Goal: Task Accomplishment & Management: Use online tool/utility

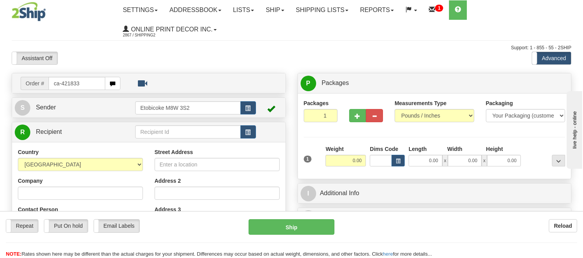
type input "ca-421833"
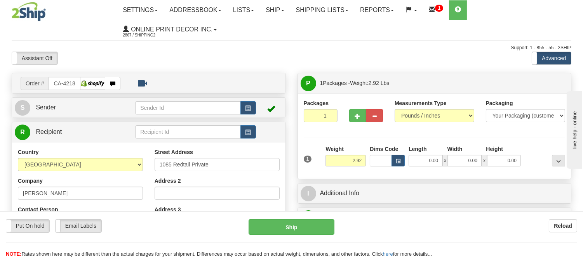
type input "OTTAWA"
click at [398, 157] on button "button" at bounding box center [397, 161] width 13 height 12
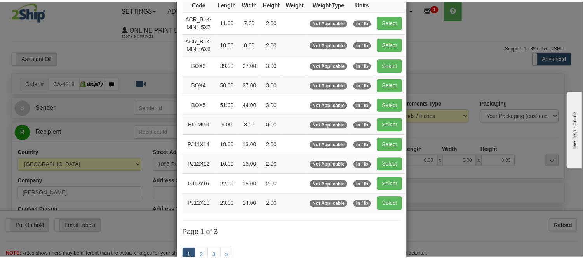
scroll to position [86, 0]
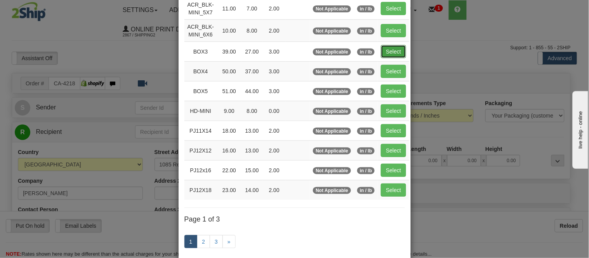
click at [392, 47] on button "Select" at bounding box center [393, 51] width 25 height 13
type input "BOX3"
type input "39.00"
type input "27.00"
type input "3.00"
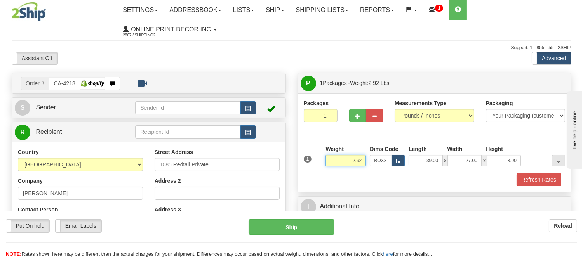
drag, startPoint x: 363, startPoint y: 160, endPoint x: 327, endPoint y: 163, distance: 35.9
click at [327, 163] on input "2.92" at bounding box center [345, 161] width 40 height 12
drag, startPoint x: 364, startPoint y: 160, endPoint x: 330, endPoint y: 165, distance: 34.2
click at [330, 165] on input "7.98" at bounding box center [345, 161] width 40 height 12
type input "6.98"
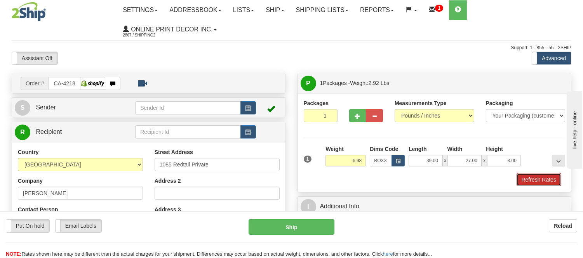
click at [532, 177] on button "Refresh Rates" at bounding box center [538, 179] width 45 height 13
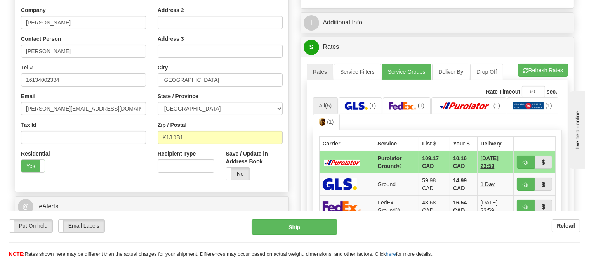
scroll to position [172, 0]
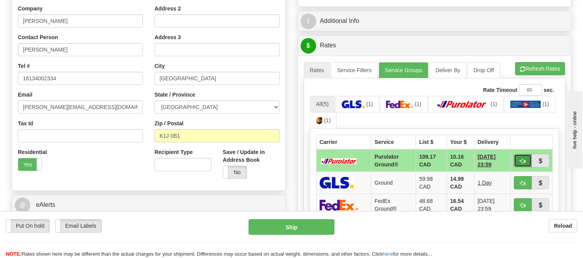
click at [517, 158] on button "button" at bounding box center [523, 160] width 18 height 13
type input "260"
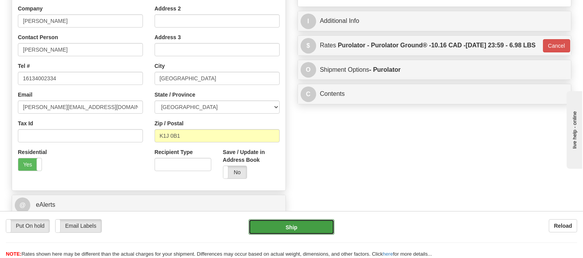
click at [327, 223] on button "Ship" at bounding box center [290, 227] width 85 height 16
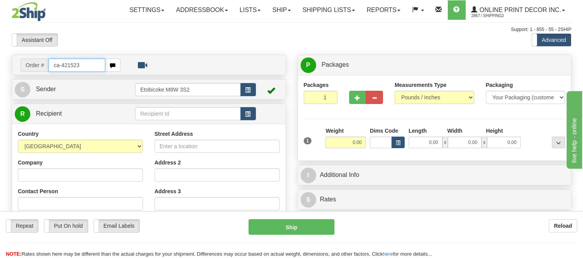
type input "ca-421523"
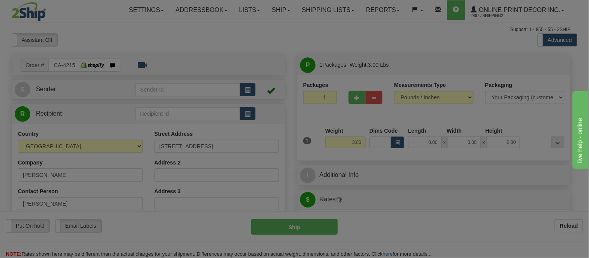
type input "TORONTO"
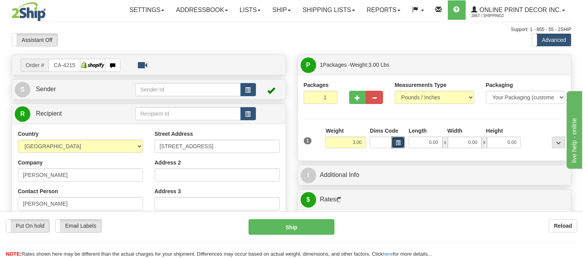
click at [397, 139] on button "button" at bounding box center [397, 143] width 13 height 12
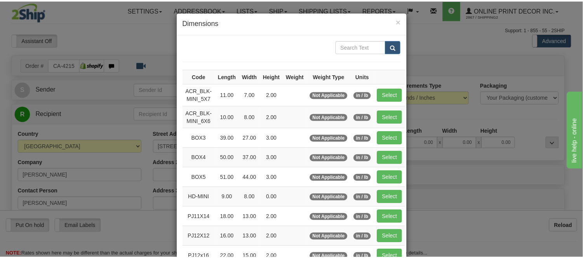
scroll to position [86, 0]
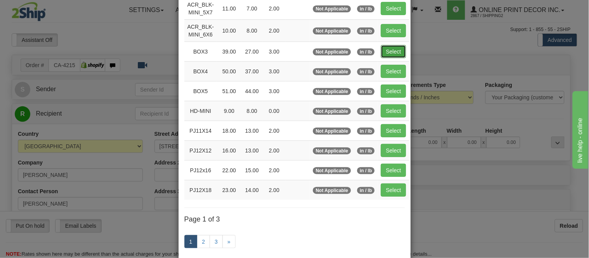
click at [390, 47] on button "Select" at bounding box center [393, 51] width 25 height 13
type input "BOX3"
type input "39.00"
type input "27.00"
type input "3.00"
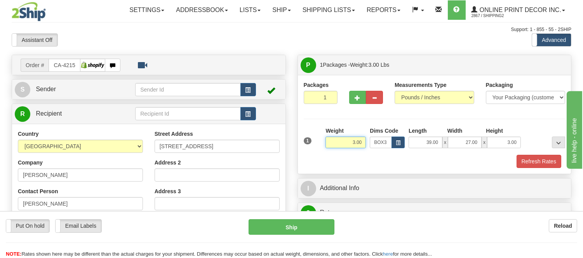
drag, startPoint x: 361, startPoint y: 139, endPoint x: 309, endPoint y: 135, distance: 52.6
click at [309, 135] on div "1 Weight 3.00 Dims Code BOX3" at bounding box center [435, 141] width 266 height 28
type input "6.98"
click at [550, 160] on button "Refresh Rates" at bounding box center [538, 161] width 45 height 13
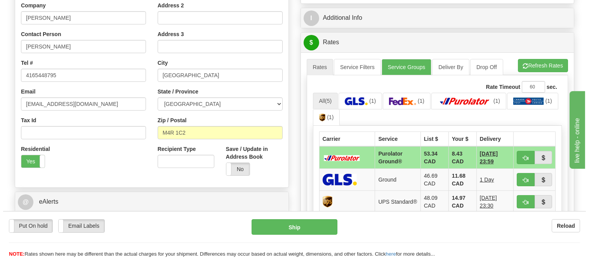
scroll to position [172, 0]
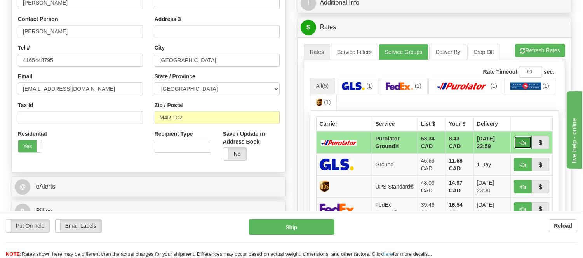
click at [520, 142] on span "button" at bounding box center [522, 143] width 5 height 5
type input "260"
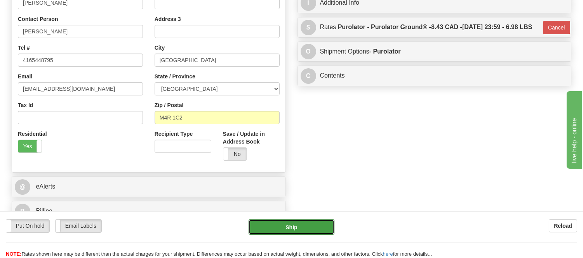
click at [319, 227] on button "Ship" at bounding box center [290, 227] width 85 height 16
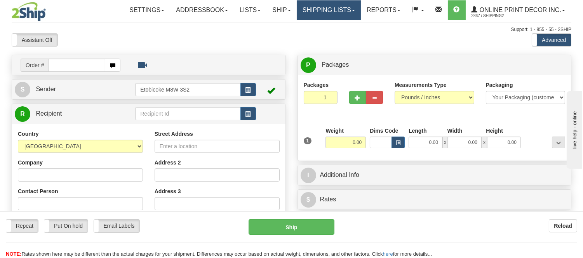
click at [327, 14] on link "Shipping lists" at bounding box center [329, 9] width 64 height 19
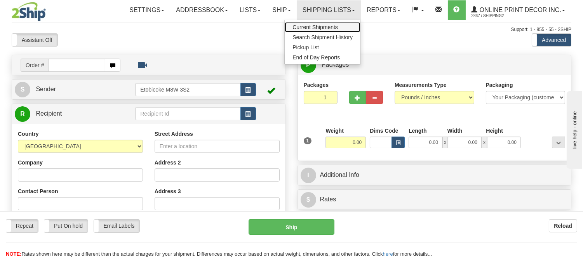
click at [321, 23] on link "Current Shipments" at bounding box center [323, 27] width 76 height 10
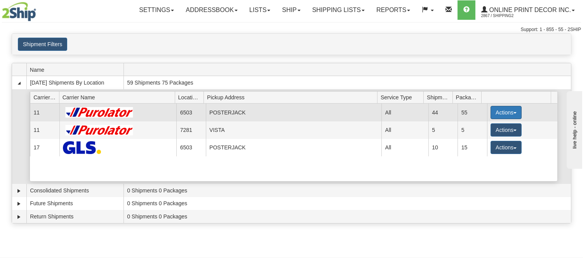
click at [493, 111] on button "Actions" at bounding box center [505, 112] width 31 height 13
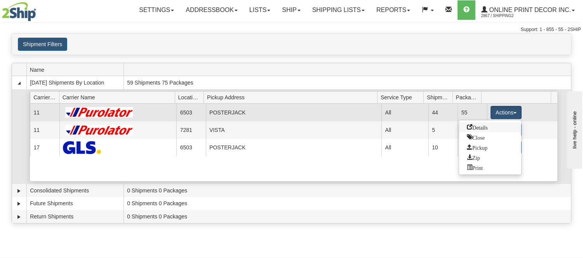
click at [488, 126] on span "Details" at bounding box center [477, 126] width 21 height 5
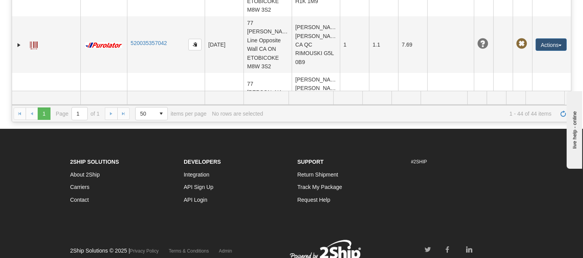
scroll to position [2442, 0]
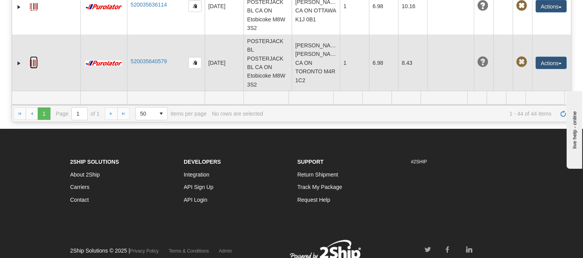
click at [34, 57] on link at bounding box center [34, 62] width 8 height 12
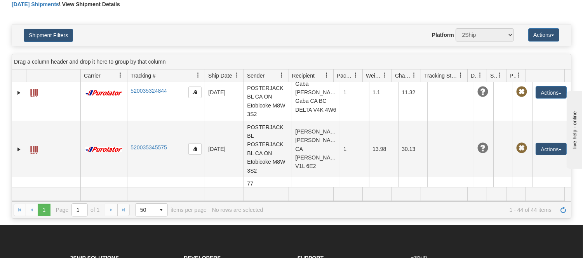
scroll to position [0, 0]
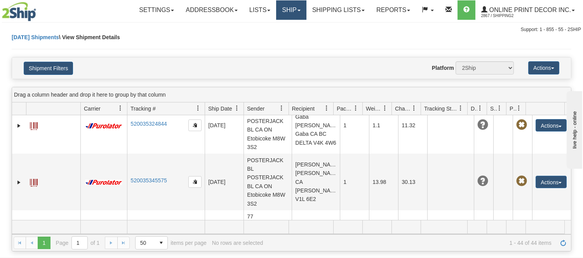
click at [288, 10] on link "Ship" at bounding box center [291, 9] width 30 height 19
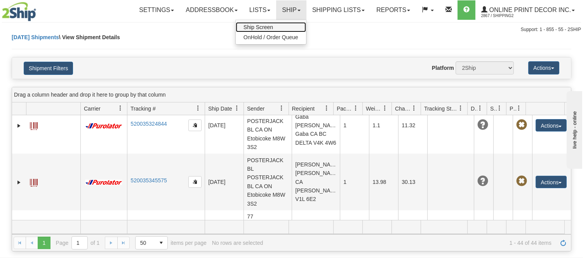
click at [278, 24] on link "Ship Screen" at bounding box center [271, 27] width 70 height 10
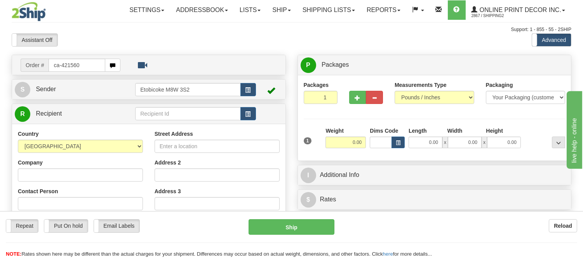
type input "ca-421560"
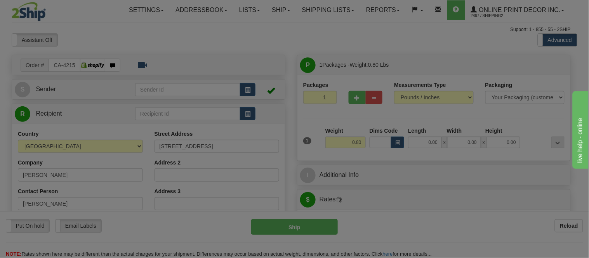
type input "[GEOGRAPHIC_DATA]"
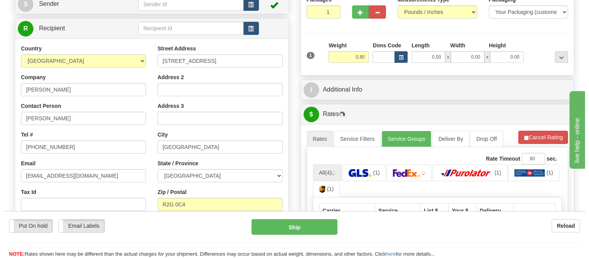
scroll to position [86, 0]
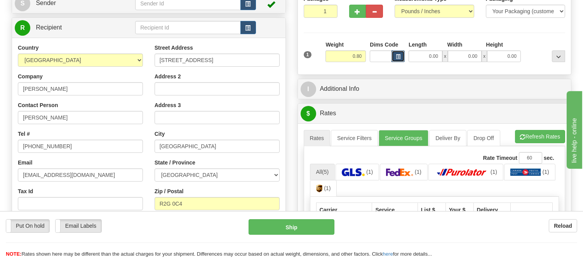
click at [399, 57] on span "button" at bounding box center [398, 57] width 5 height 4
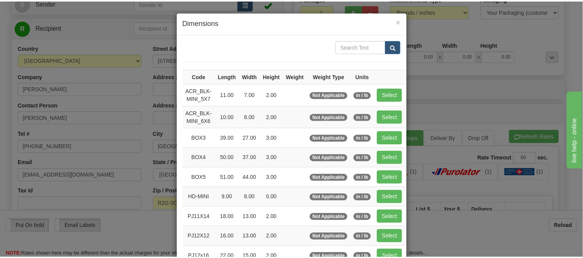
scroll to position [129, 0]
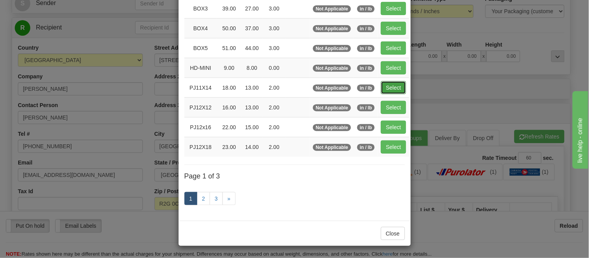
click at [382, 84] on button "Select" at bounding box center [393, 87] width 25 height 13
type input "PJ11X14"
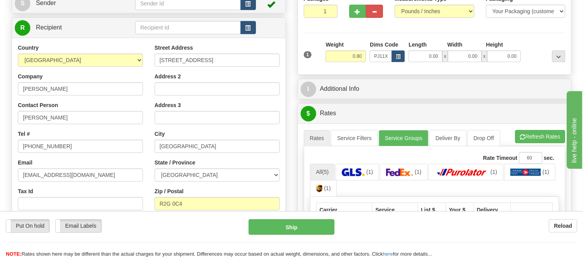
type input "18.00"
type input "13.00"
type input "2.00"
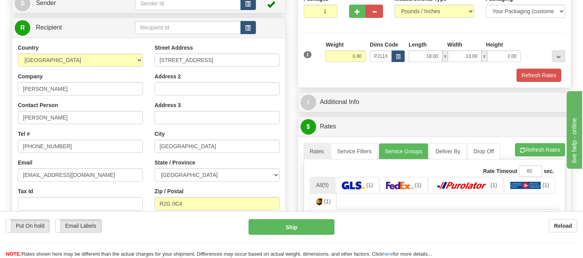
click at [547, 69] on div "Packaging Your Packaging (customer supplied) Envelope (carrier supplied) Pack (…" at bounding box center [444, 68] width 243 height 0
click at [547, 70] on button "Refresh Rates" at bounding box center [538, 75] width 45 height 13
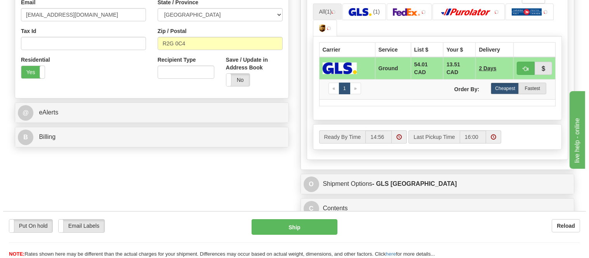
scroll to position [259, 0]
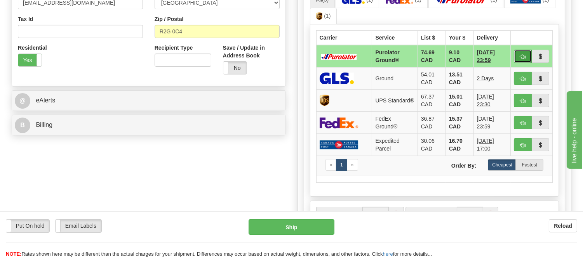
click at [516, 57] on button "button" at bounding box center [523, 56] width 18 height 13
type input "260"
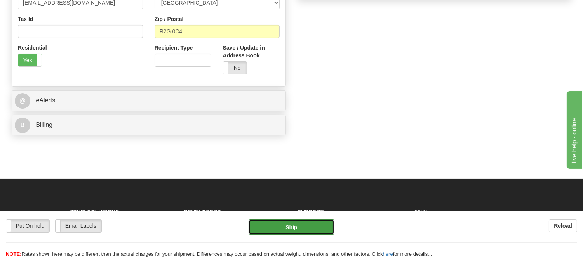
click at [300, 231] on button "Ship" at bounding box center [290, 227] width 85 height 16
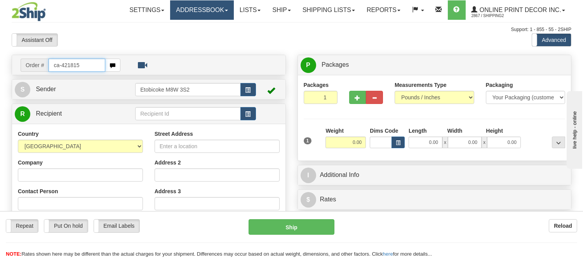
type input "ca-421815"
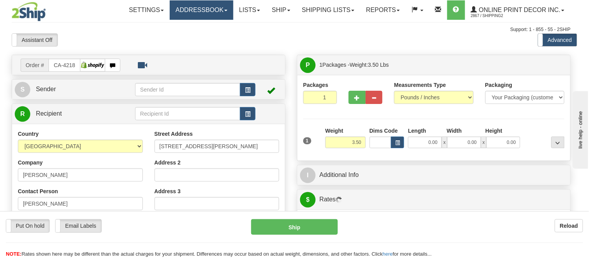
type input "NEPEAN"
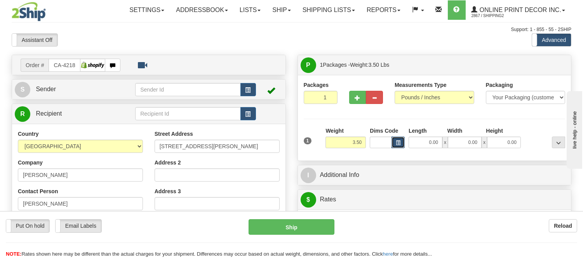
click at [400, 146] on button "button" at bounding box center [397, 143] width 13 height 12
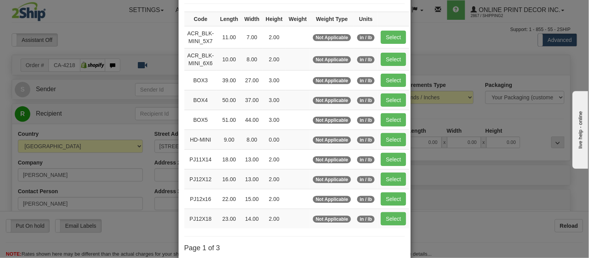
scroll to position [129, 0]
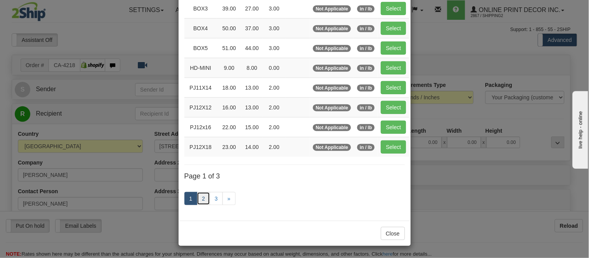
click at [199, 196] on link "2" at bounding box center [203, 198] width 13 height 13
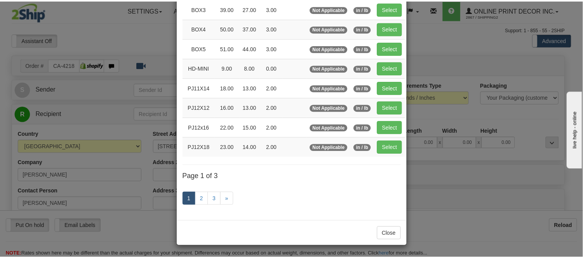
scroll to position [126, 0]
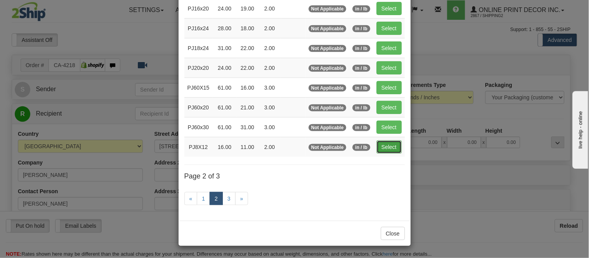
click at [383, 146] on button "Select" at bounding box center [389, 147] width 25 height 13
type input "PJ8X12"
type input "16.00"
type input "11.00"
type input "2.00"
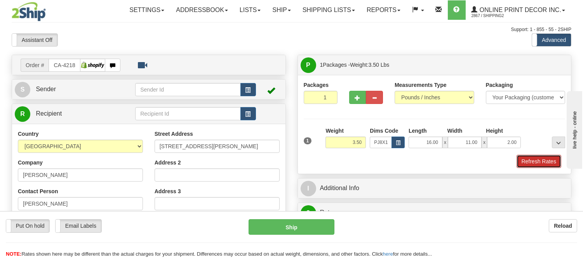
click at [531, 162] on button "Refresh Rates" at bounding box center [538, 161] width 45 height 13
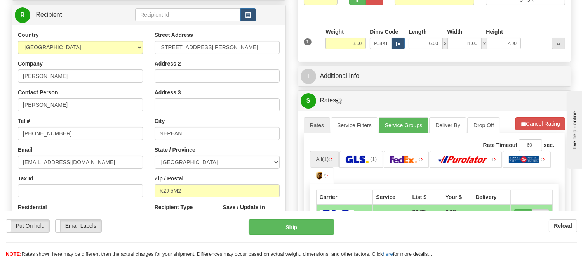
scroll to position [43, 0]
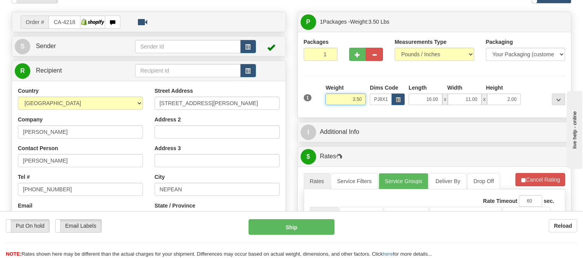
drag, startPoint x: 363, startPoint y: 100, endPoint x: 334, endPoint y: 100, distance: 29.5
click at [334, 100] on input "3.50" at bounding box center [345, 100] width 40 height 12
click button "Delete" at bounding box center [0, 0] width 0 height 0
type input "4.00"
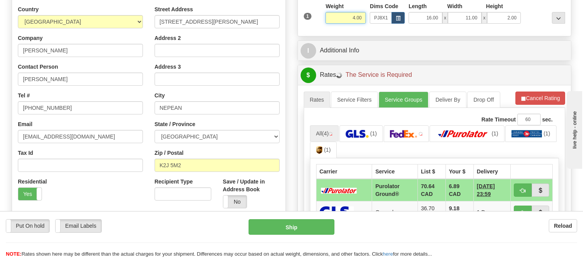
scroll to position [172, 0]
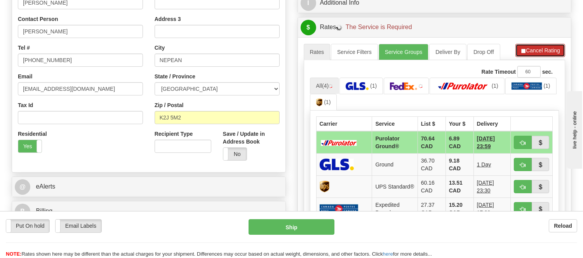
click at [529, 46] on button "Cancel Rating" at bounding box center [540, 50] width 50 height 13
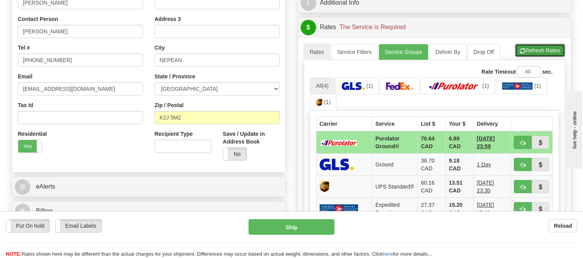
click at [529, 46] on button "Refresh Rates" at bounding box center [540, 50] width 50 height 13
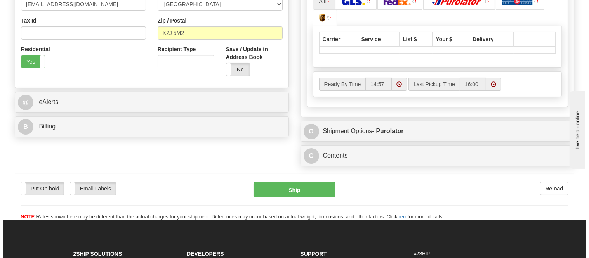
scroll to position [259, 0]
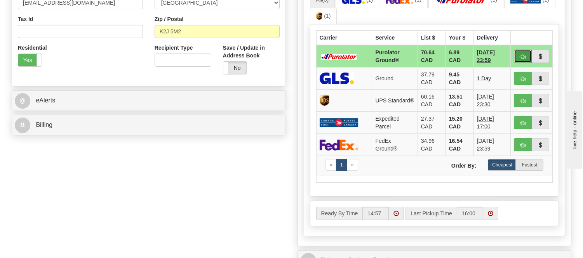
click at [517, 54] on button "button" at bounding box center [523, 56] width 18 height 13
type input "260"
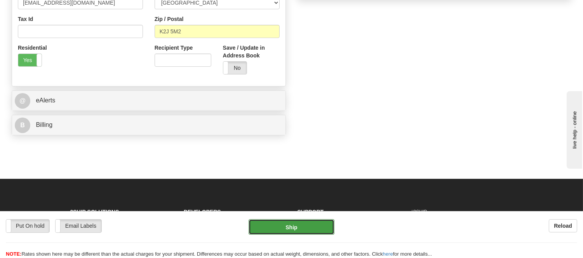
click at [319, 227] on button "Ship" at bounding box center [290, 227] width 85 height 16
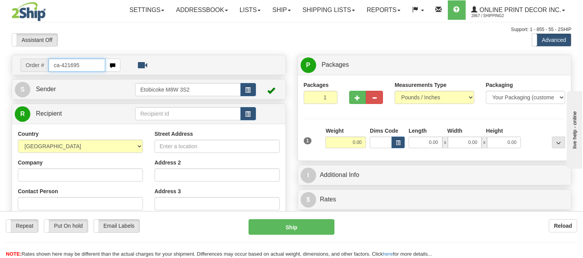
type input "ca-421695"
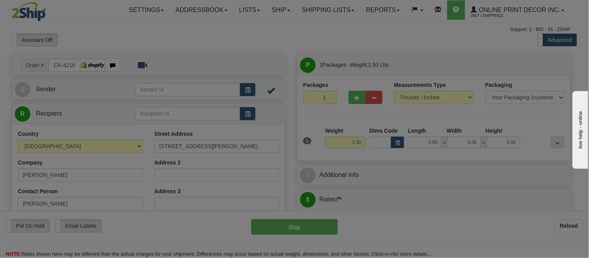
type input "[GEOGRAPHIC_DATA]"
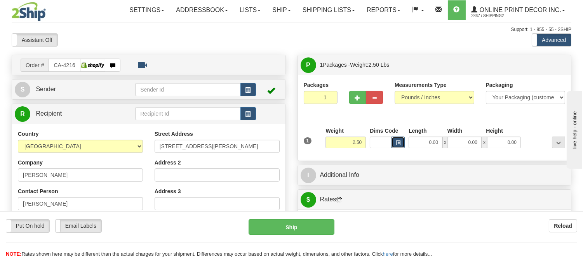
click at [399, 142] on span "button" at bounding box center [398, 143] width 5 height 4
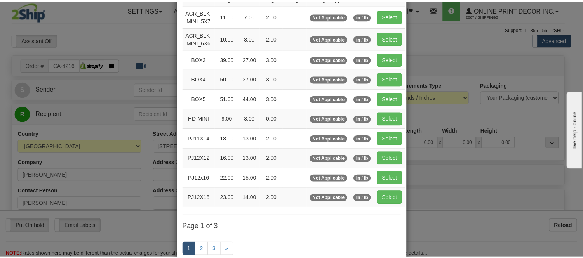
scroll to position [86, 0]
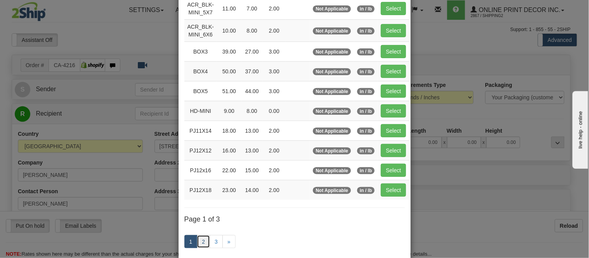
click at [201, 245] on link "2" at bounding box center [203, 241] width 13 height 13
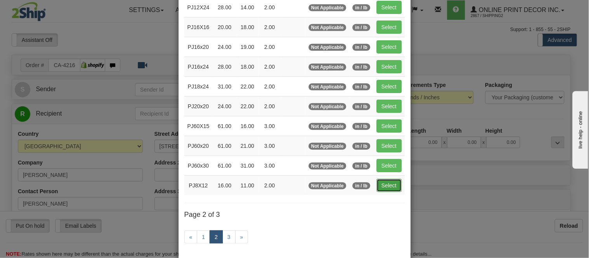
click at [378, 184] on button "Select" at bounding box center [389, 185] width 25 height 13
type input "PJ8X12"
type input "16.00"
type input "11.00"
type input "2.00"
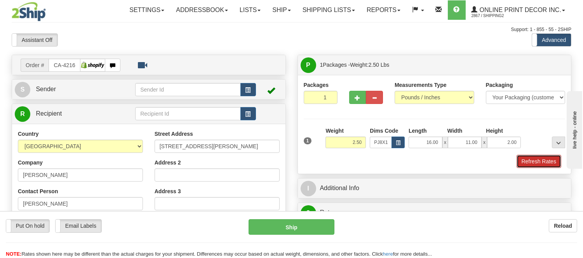
click at [550, 165] on button "Refresh Rates" at bounding box center [538, 161] width 45 height 13
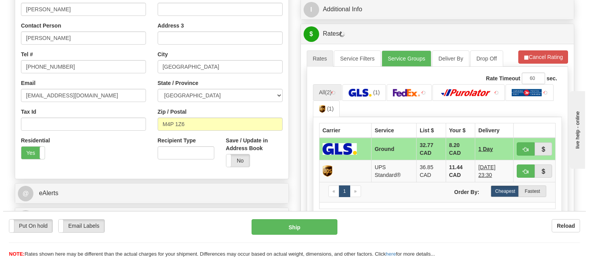
scroll to position [175, 0]
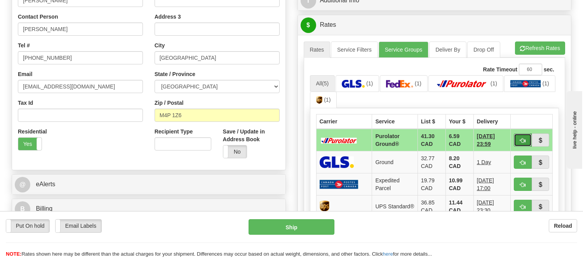
click at [524, 145] on button "button" at bounding box center [523, 140] width 18 height 13
type input "260"
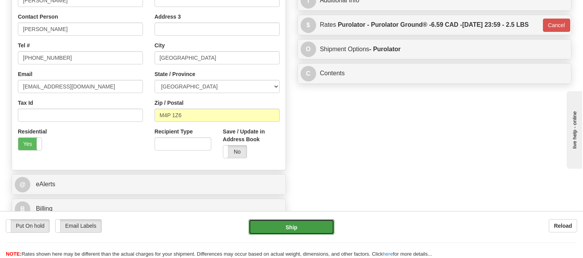
click at [298, 231] on button "Ship" at bounding box center [290, 227] width 85 height 16
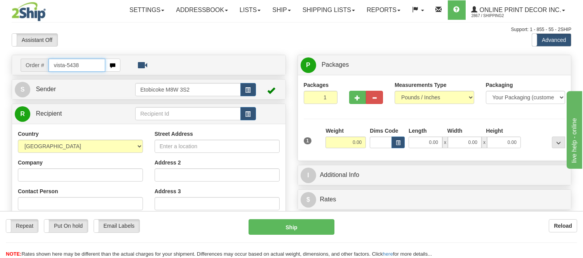
type input "vista-5438"
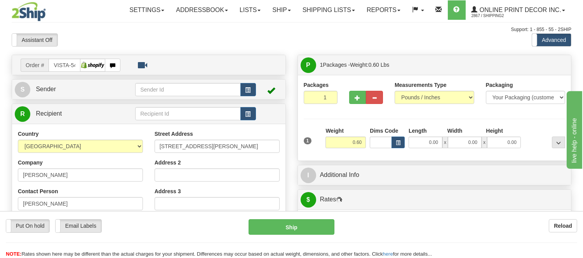
type input "PREVOST"
click at [399, 143] on span "button" at bounding box center [398, 143] width 5 height 4
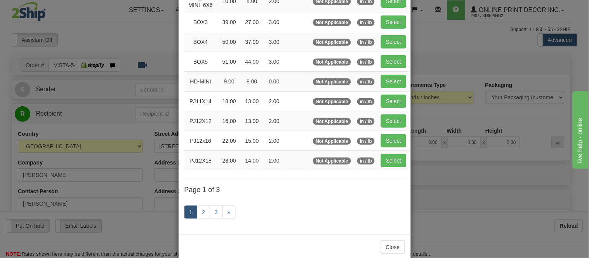
scroll to position [129, 0]
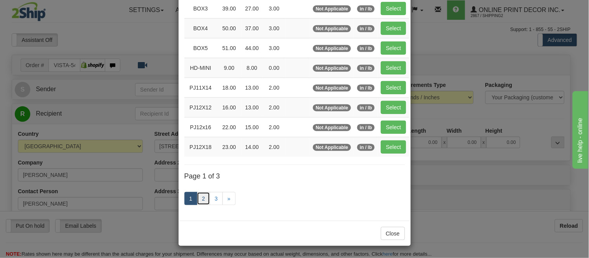
click at [197, 203] on link "2" at bounding box center [203, 198] width 13 height 13
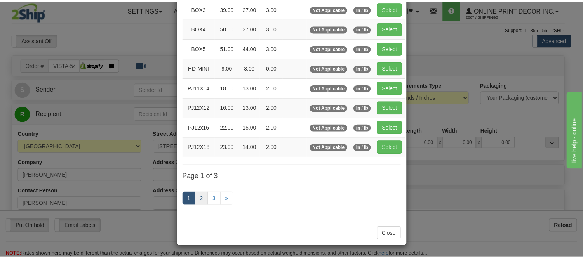
scroll to position [126, 0]
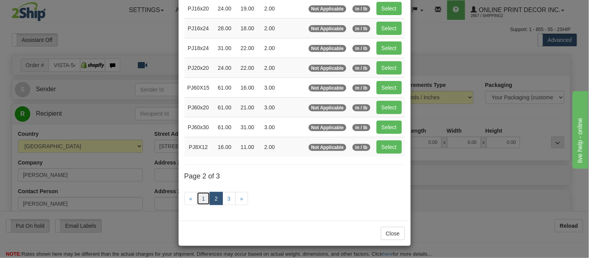
click at [198, 202] on link "1" at bounding box center [203, 198] width 13 height 13
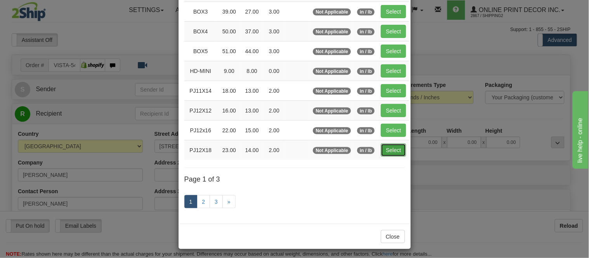
click at [390, 153] on button "Select" at bounding box center [393, 150] width 25 height 13
type input "PJ12X18"
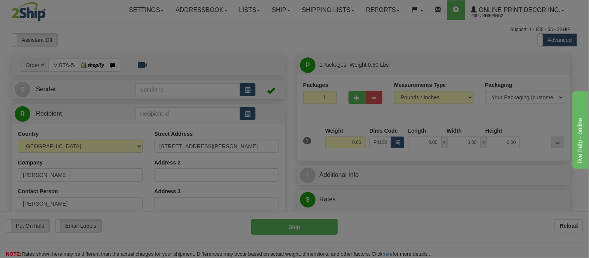
type input "23.00"
type input "14.00"
type input "2.00"
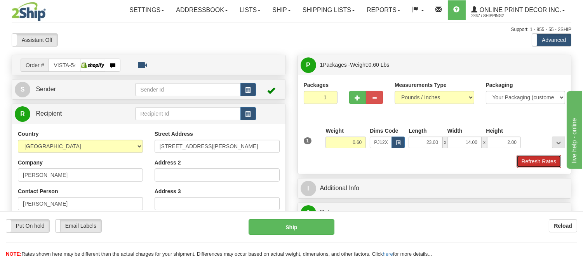
click at [524, 160] on button "Refresh Rates" at bounding box center [538, 161] width 45 height 13
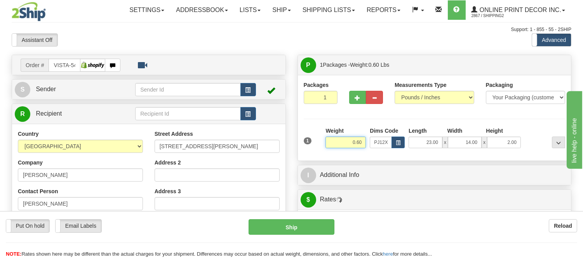
drag, startPoint x: 363, startPoint y: 141, endPoint x: 338, endPoint y: 145, distance: 24.8
click at [338, 145] on input "0.60" at bounding box center [345, 143] width 40 height 12
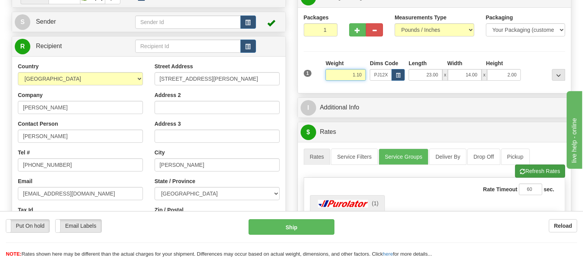
scroll to position [129, 0]
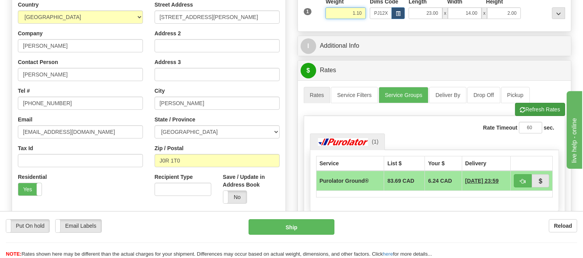
type input "1.10"
click at [524, 107] on li "Refresh Rates Cancel Rating" at bounding box center [540, 109] width 50 height 13
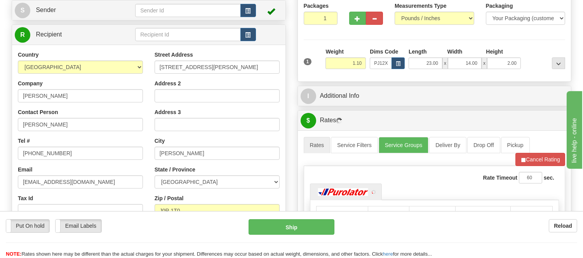
scroll to position [0, 0]
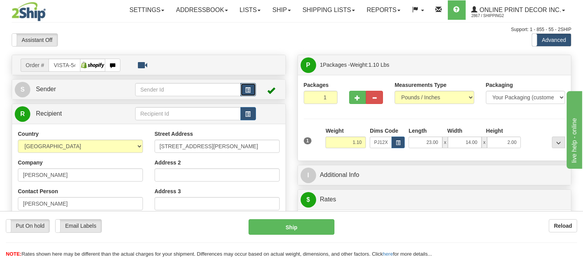
click at [249, 85] on button "button" at bounding box center [248, 89] width 16 height 13
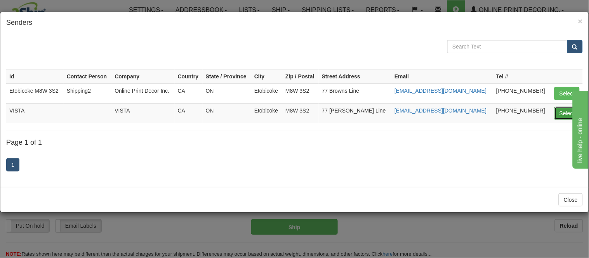
click at [565, 114] on button "Select" at bounding box center [566, 113] width 25 height 13
type input "VISTA"
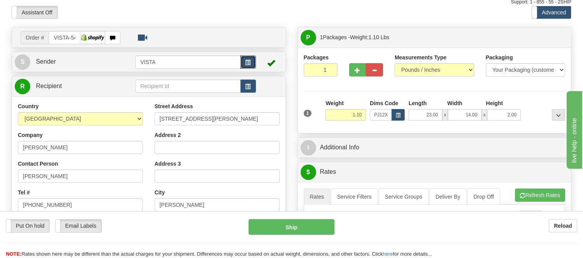
scroll to position [43, 0]
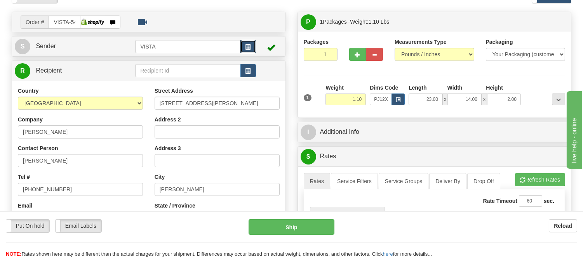
click at [240, 40] on button "button" at bounding box center [248, 46] width 16 height 13
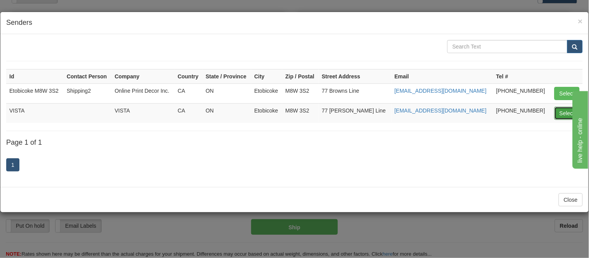
click at [558, 112] on button "Select" at bounding box center [566, 113] width 25 height 13
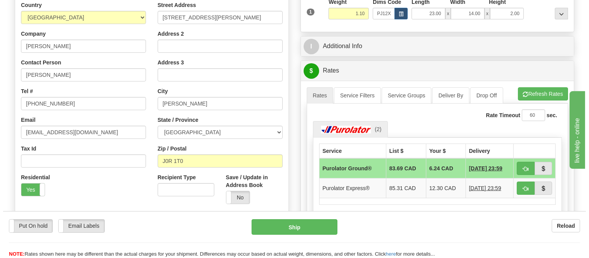
scroll to position [129, 0]
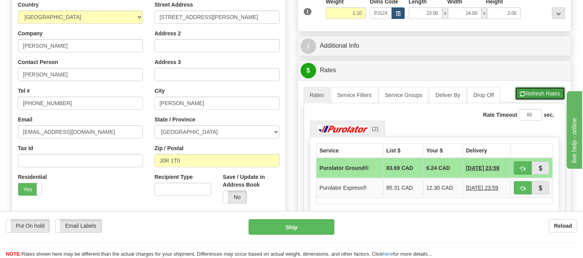
click at [538, 92] on button "Refresh Rates" at bounding box center [540, 93] width 50 height 13
click at [518, 168] on button "button" at bounding box center [523, 168] width 18 height 13
type input "260"
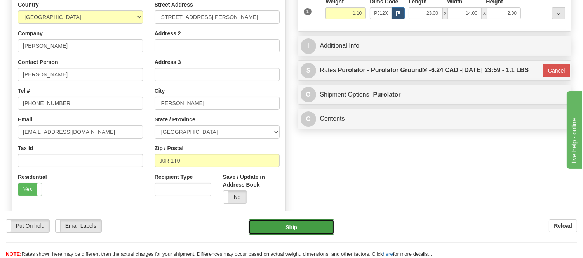
click at [296, 232] on button "Ship" at bounding box center [290, 227] width 85 height 16
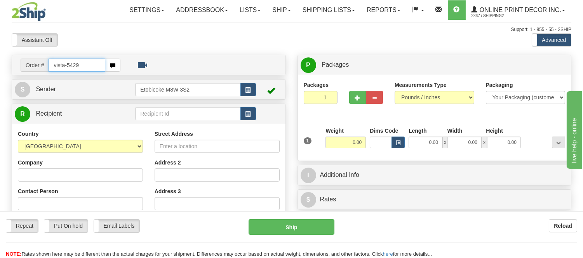
type input "vista-5429"
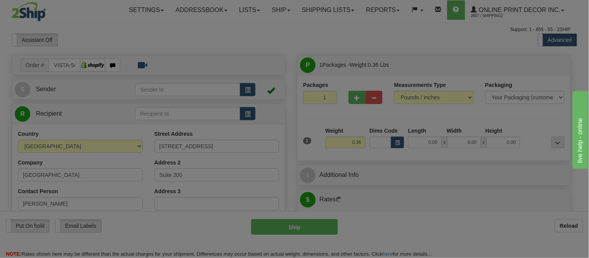
type input "[GEOGRAPHIC_DATA]"
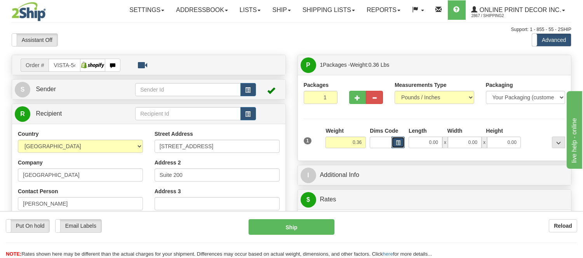
click at [398, 139] on button "button" at bounding box center [397, 143] width 13 height 12
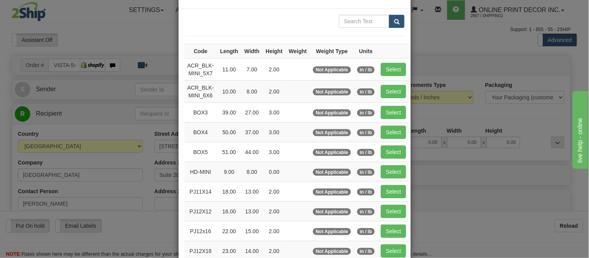
scroll to position [129, 0]
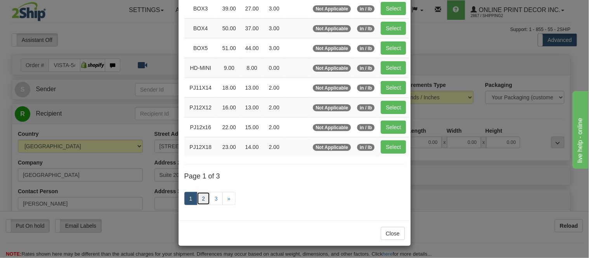
click at [205, 198] on link "2" at bounding box center [203, 198] width 13 height 13
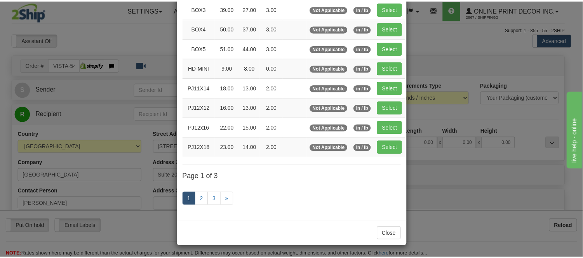
scroll to position [126, 0]
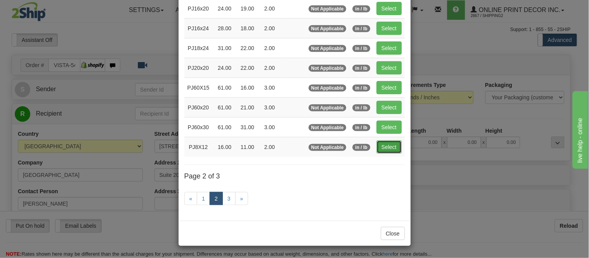
click at [389, 145] on button "Select" at bounding box center [389, 147] width 25 height 13
type input "PJ8X12"
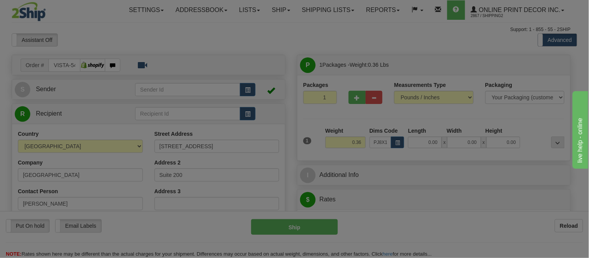
type input "16.00"
type input "11.00"
type input "2.00"
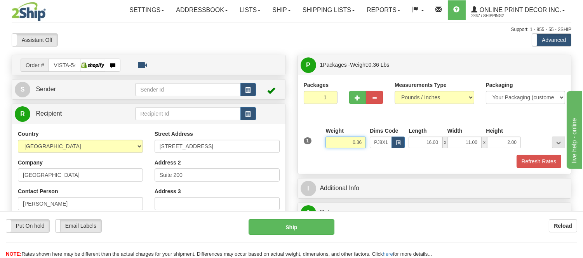
drag, startPoint x: 361, startPoint y: 142, endPoint x: 327, endPoint y: 147, distance: 34.5
click at [327, 147] on input "0.36" at bounding box center [345, 143] width 40 height 12
type input "1.20"
click at [545, 165] on button "Refresh Rates" at bounding box center [538, 161] width 45 height 13
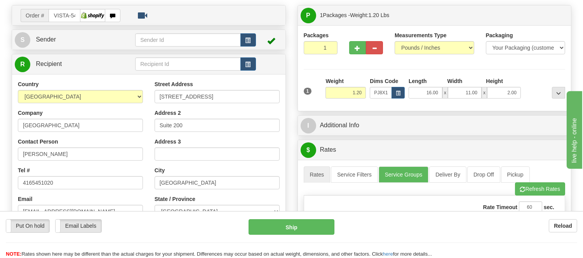
scroll to position [0, 0]
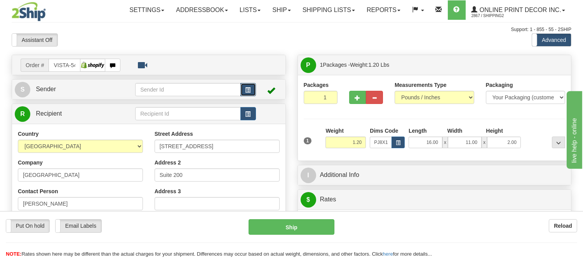
click at [251, 85] on button "button" at bounding box center [248, 89] width 16 height 13
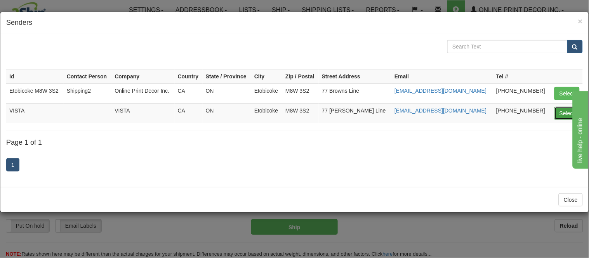
click at [558, 117] on button "Select" at bounding box center [566, 113] width 25 height 13
type input "VISTA"
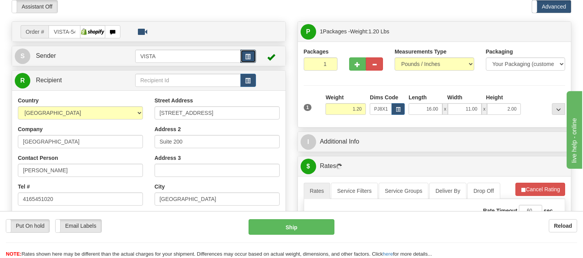
scroll to position [86, 0]
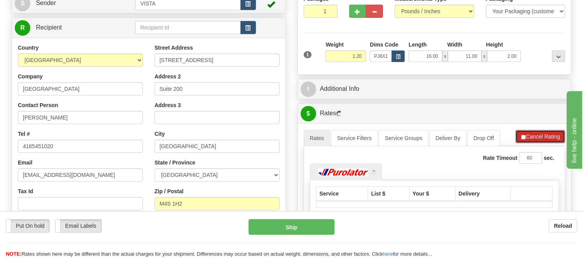
click at [541, 142] on button "Cancel Rating" at bounding box center [540, 136] width 50 height 13
click at [541, 142] on button "Refresh Rates" at bounding box center [540, 136] width 50 height 13
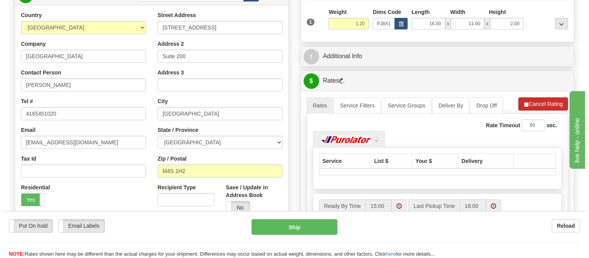
scroll to position [172, 0]
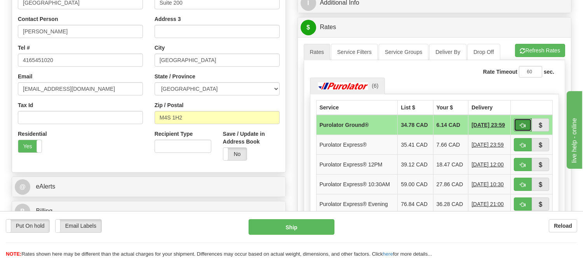
click at [521, 121] on button "button" at bounding box center [523, 124] width 18 height 13
type input "260"
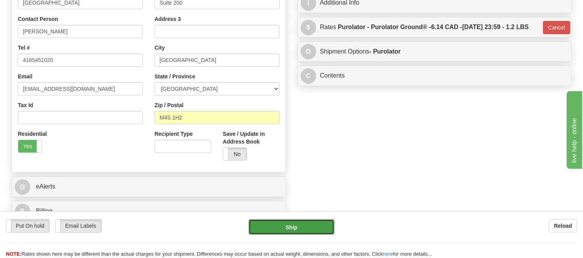
click at [323, 222] on button "Ship" at bounding box center [290, 227] width 85 height 16
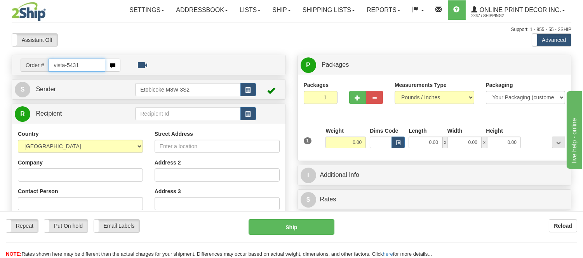
type input "vista-5431"
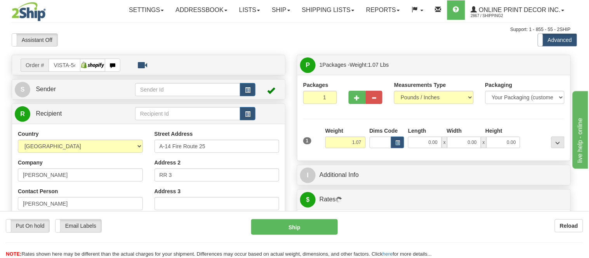
type input "BUCKHORN"
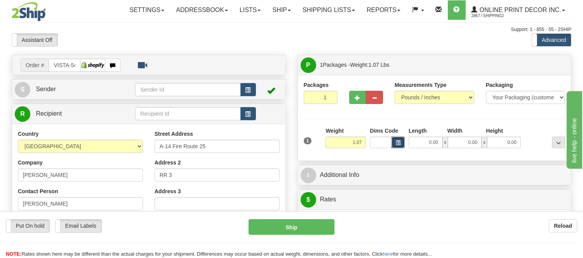
click at [398, 141] on span "button" at bounding box center [398, 143] width 5 height 4
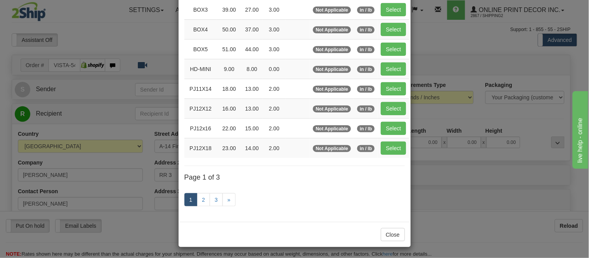
scroll to position [130, 0]
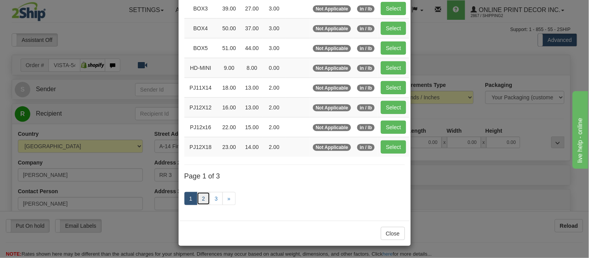
click at [198, 196] on link "2" at bounding box center [203, 198] width 13 height 13
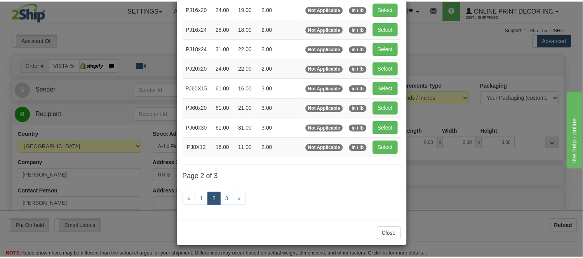
scroll to position [126, 0]
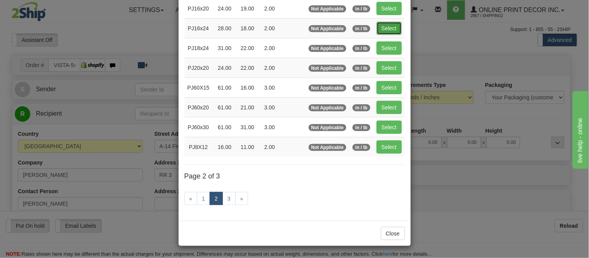
click at [381, 26] on button "Select" at bounding box center [389, 28] width 25 height 13
type input "PJ16x24"
type input "28.00"
type input "18.00"
type input "2.00"
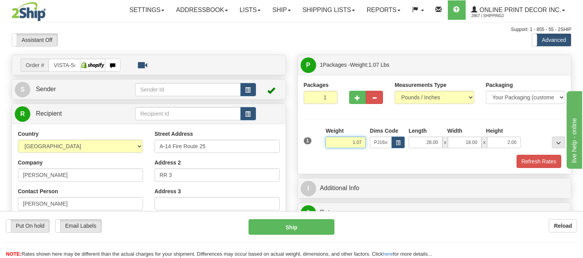
drag, startPoint x: 363, startPoint y: 141, endPoint x: 332, endPoint y: 142, distance: 30.7
click at [335, 143] on input "1.07" at bounding box center [345, 143] width 40 height 12
type input "2.20"
click at [524, 165] on button "Refresh Rates" at bounding box center [538, 161] width 45 height 13
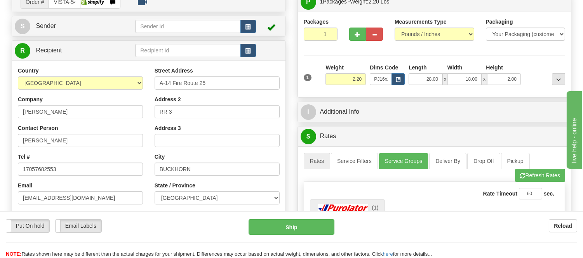
scroll to position [0, 0]
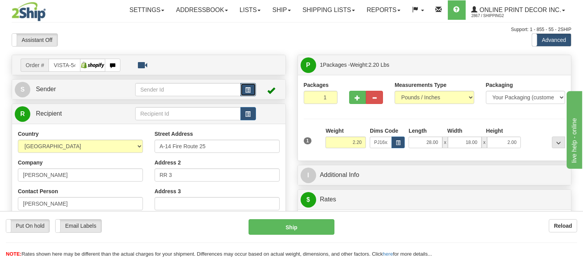
click at [245, 90] on span "button" at bounding box center [247, 90] width 5 height 5
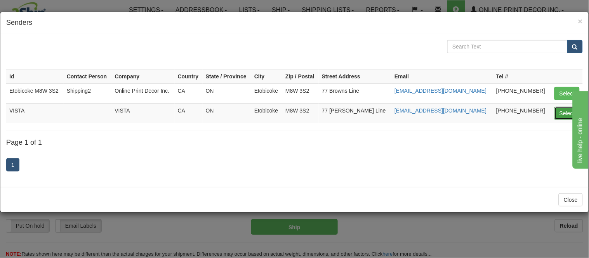
click at [561, 115] on button "Select" at bounding box center [566, 113] width 25 height 13
type input "VISTA"
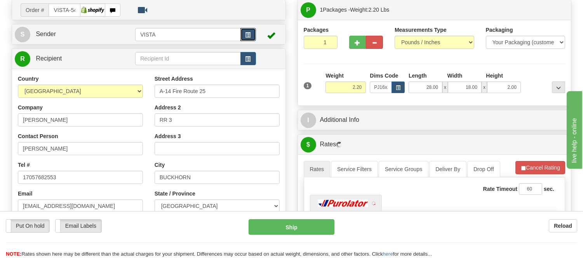
scroll to position [129, 0]
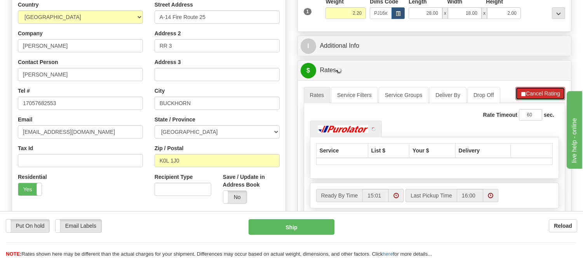
click at [535, 95] on button "Cancel Rating" at bounding box center [540, 93] width 50 height 13
click at [535, 95] on button "Refresh Rates" at bounding box center [540, 93] width 50 height 13
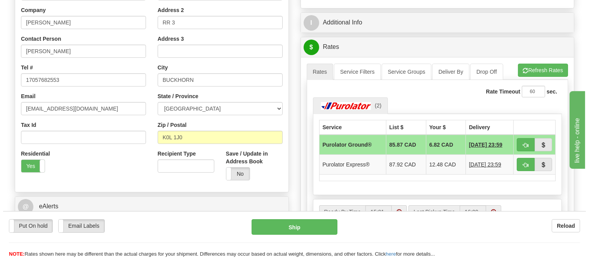
scroll to position [172, 0]
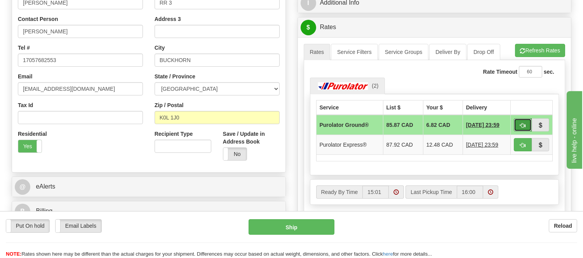
click at [523, 125] on span "button" at bounding box center [522, 125] width 5 height 5
type input "260"
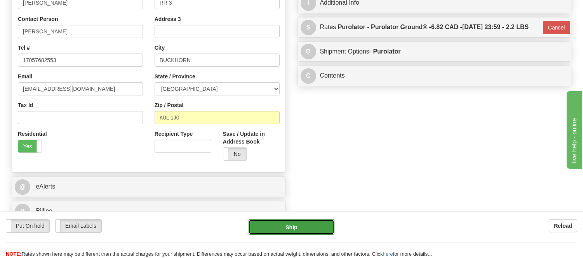
click at [315, 232] on button "Ship" at bounding box center [290, 227] width 85 height 16
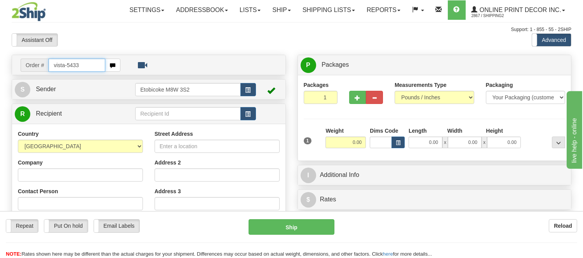
type input "vista-5433"
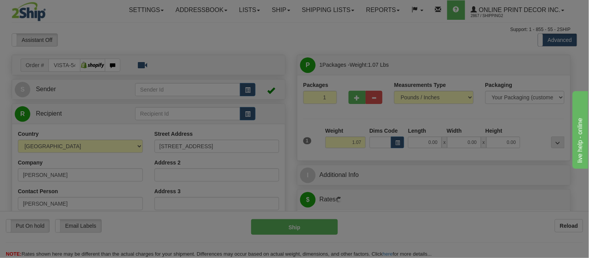
type input "FLIN FLON"
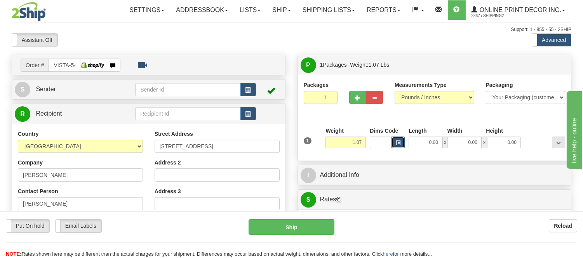
click at [395, 139] on button "button" at bounding box center [397, 143] width 13 height 12
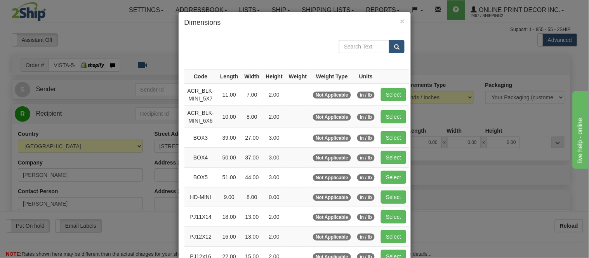
scroll to position [129, 0]
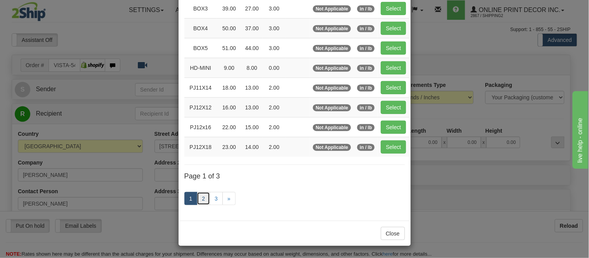
click at [199, 196] on link "2" at bounding box center [203, 198] width 13 height 13
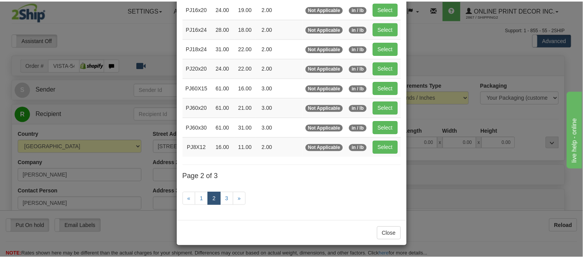
scroll to position [126, 0]
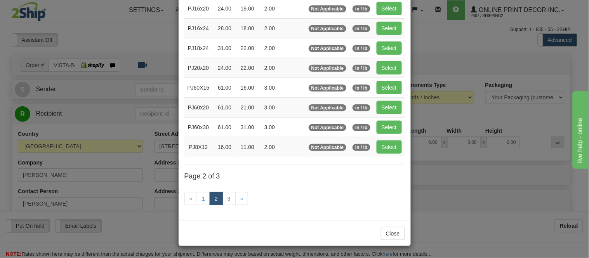
click at [387, 18] on td "Select" at bounding box center [388, 28] width 31 height 20
click at [387, 22] on button "Select" at bounding box center [389, 28] width 25 height 13
type input "PJ16x24"
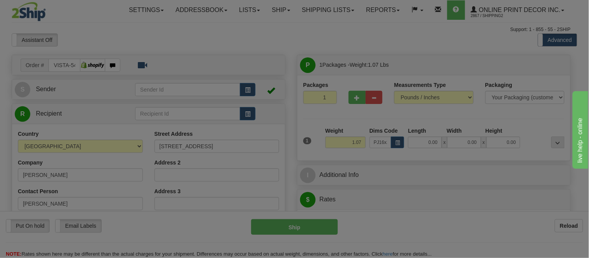
type input "28.00"
type input "18.00"
type input "2.00"
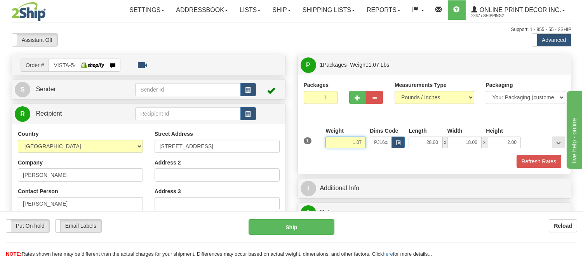
drag, startPoint x: 362, startPoint y: 142, endPoint x: 324, endPoint y: 133, distance: 38.8
click at [324, 133] on div "Weight 1.07" at bounding box center [345, 140] width 44 height 27
type input "2.10"
click at [547, 161] on button "Refresh Rates" at bounding box center [538, 161] width 45 height 13
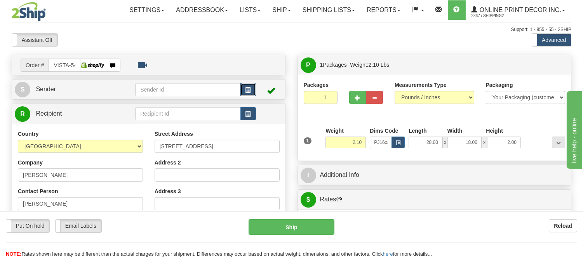
click at [253, 90] on button "button" at bounding box center [248, 89] width 16 height 13
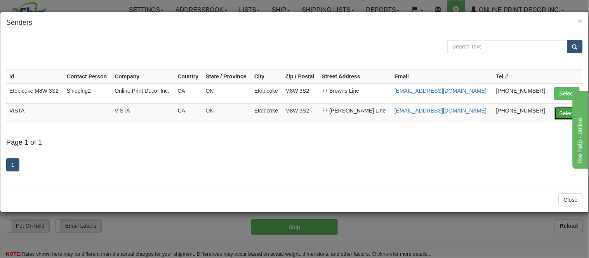
click at [566, 113] on button "Select" at bounding box center [566, 113] width 25 height 13
type input "VISTA"
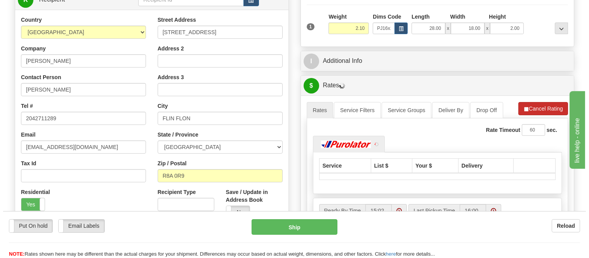
scroll to position [129, 0]
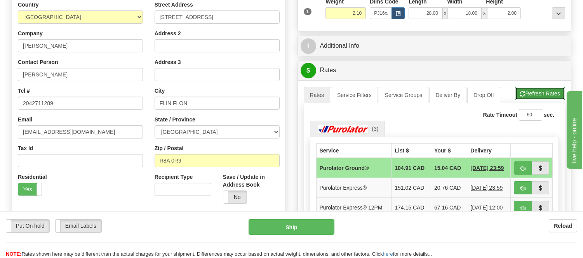
click at [536, 94] on button "Refresh Rates" at bounding box center [540, 93] width 50 height 13
click at [518, 166] on button "button" at bounding box center [523, 168] width 18 height 13
type input "260"
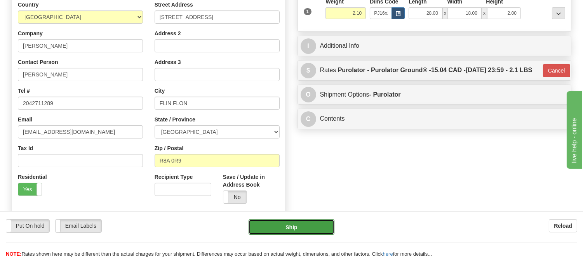
click at [304, 227] on button "Ship" at bounding box center [290, 227] width 85 height 16
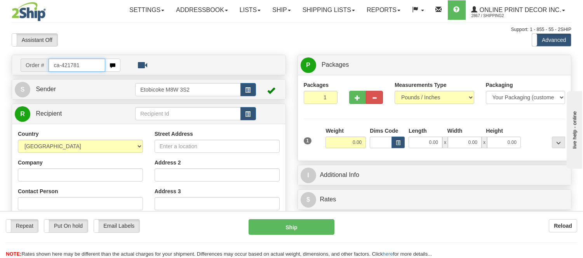
type input "ca-421781"
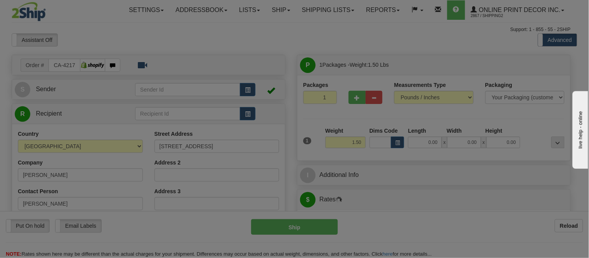
type input "OAKVILLE"
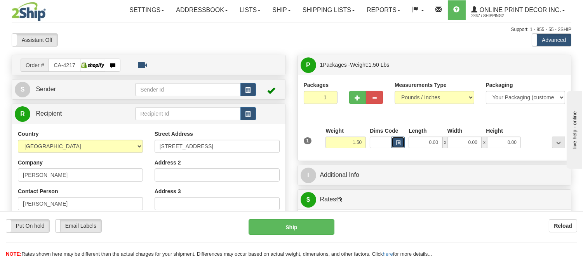
click at [396, 139] on button "button" at bounding box center [397, 143] width 13 height 12
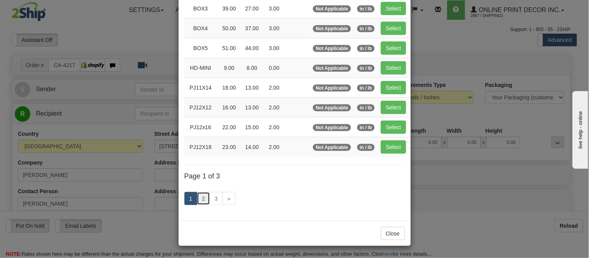
click at [197, 199] on link "2" at bounding box center [203, 198] width 13 height 13
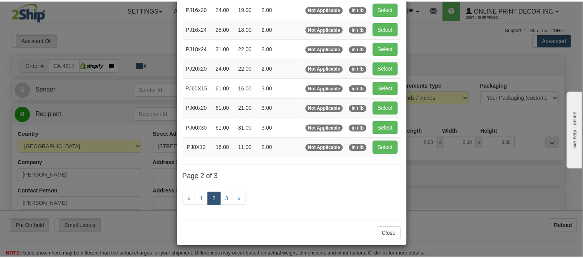
scroll to position [126, 0]
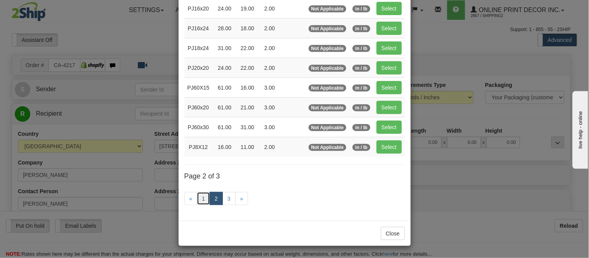
click at [206, 194] on link "1" at bounding box center [203, 198] width 13 height 13
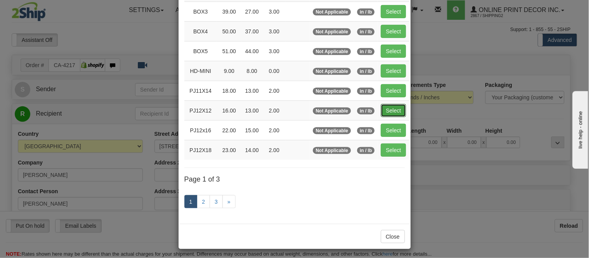
click at [389, 110] on button "Select" at bounding box center [393, 110] width 25 height 13
type input "PJ12X12"
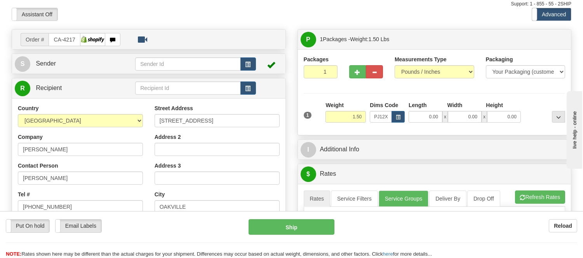
type input "16.00"
type input "13.00"
type input "2.00"
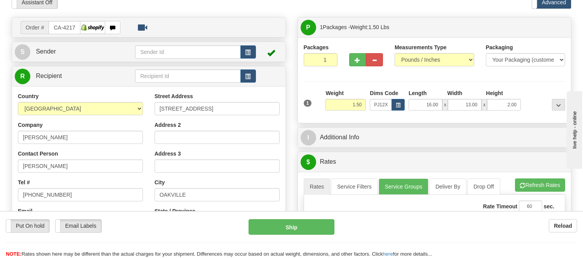
scroll to position [43, 0]
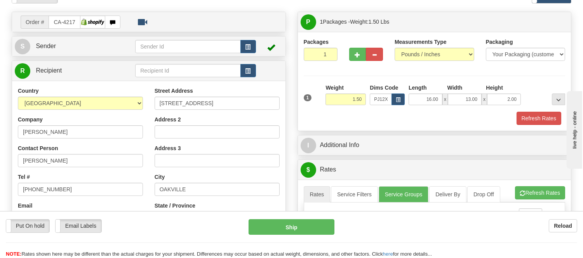
click at [530, 126] on div "Packages 1 1 Measurements Type" at bounding box center [434, 81] width 273 height 99
click at [533, 119] on button "Refresh Rates" at bounding box center [538, 118] width 45 height 13
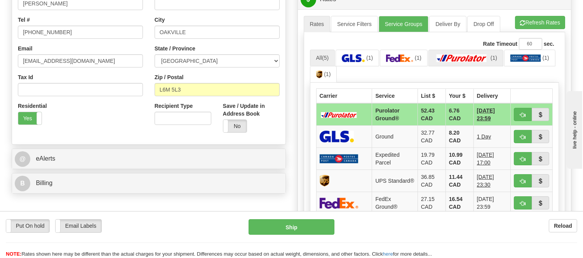
scroll to position [215, 0]
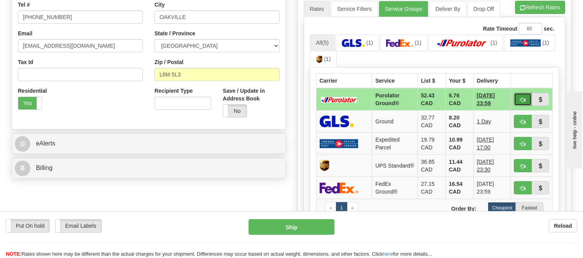
click at [522, 98] on span "button" at bounding box center [522, 99] width 5 height 5
type input "260"
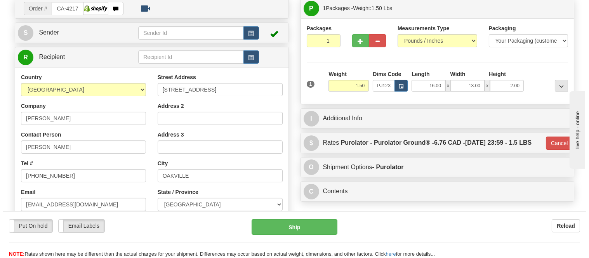
scroll to position [43, 0]
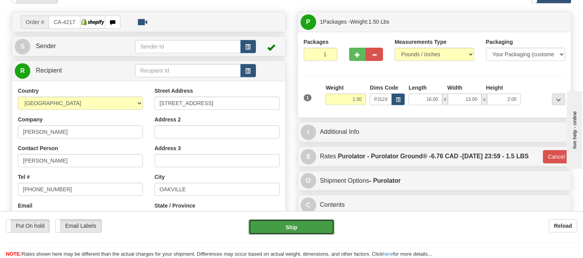
drag, startPoint x: 297, startPoint y: 228, endPoint x: 315, endPoint y: 229, distance: 18.7
click at [315, 229] on button "Ship" at bounding box center [290, 227] width 85 height 16
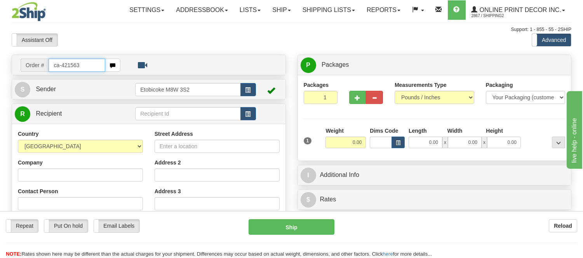
type input "ca-421563"
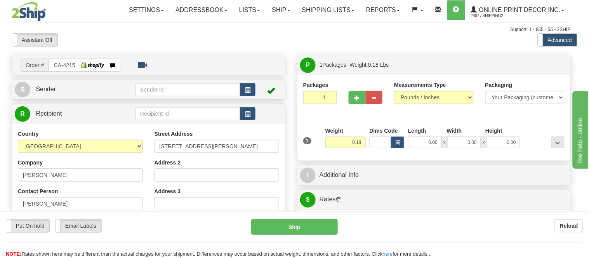
type input "[GEOGRAPHIC_DATA]"
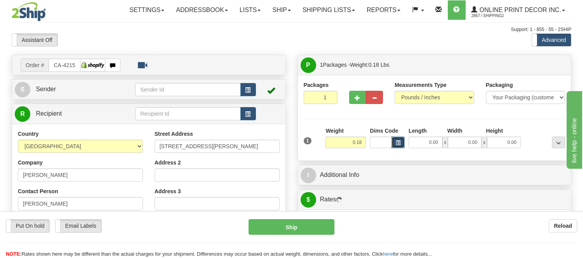
click at [394, 140] on button "button" at bounding box center [397, 143] width 13 height 12
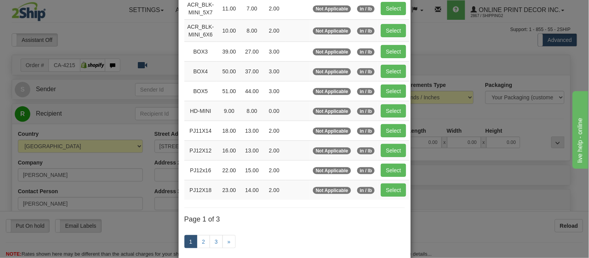
scroll to position [129, 0]
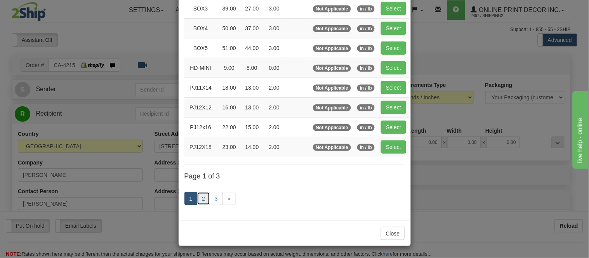
click at [197, 196] on link "2" at bounding box center [203, 198] width 13 height 13
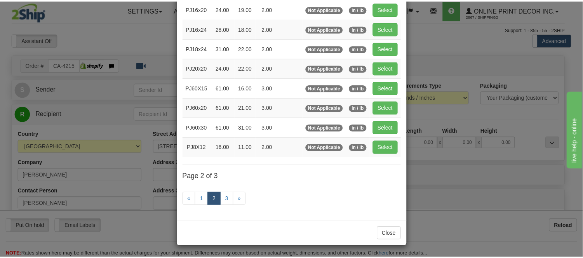
scroll to position [126, 0]
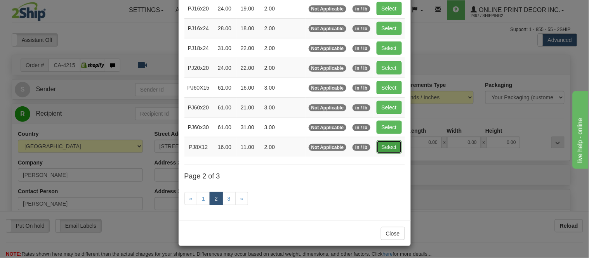
click at [389, 146] on button "Select" at bounding box center [389, 147] width 25 height 13
type input "PJ8X12"
type input "16.00"
type input "11.00"
type input "2.00"
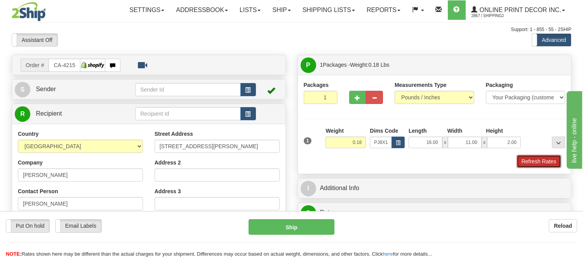
click at [547, 158] on button "Refresh Rates" at bounding box center [538, 161] width 45 height 13
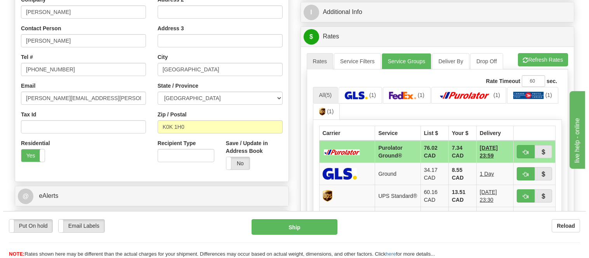
scroll to position [172, 0]
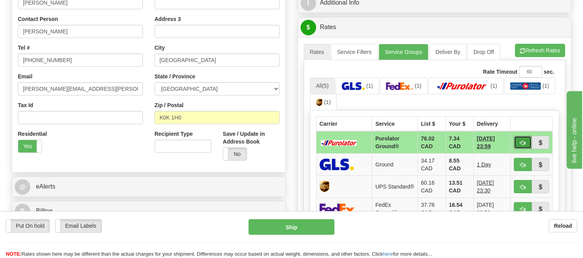
click at [523, 141] on span "button" at bounding box center [522, 143] width 5 height 5
type input "260"
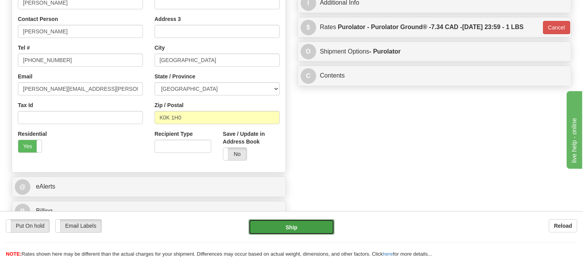
click at [272, 222] on button "Ship" at bounding box center [290, 227] width 85 height 16
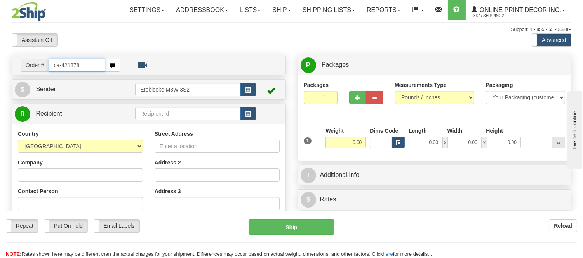
type input "ca-421878"
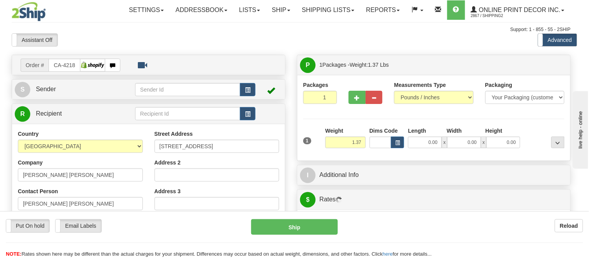
type input "NORTH VANCOUVER"
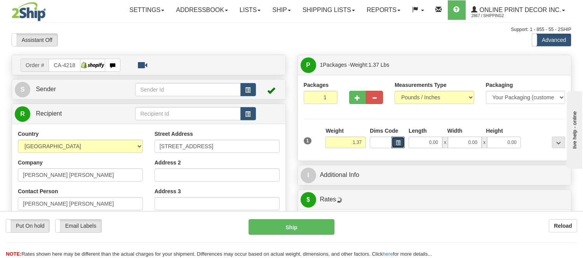
click at [395, 144] on button "button" at bounding box center [397, 143] width 13 height 12
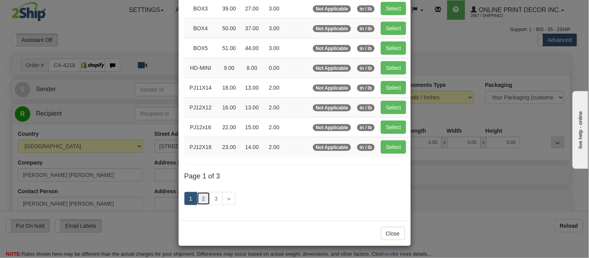
click at [201, 195] on link "2" at bounding box center [203, 198] width 13 height 13
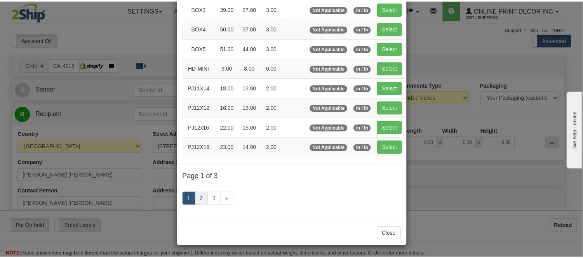
scroll to position [126, 0]
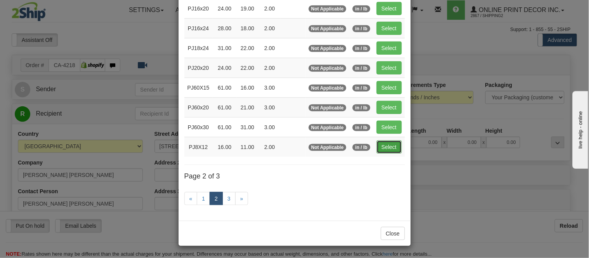
click at [393, 145] on button "Select" at bounding box center [389, 147] width 25 height 13
type input "PJ8X12"
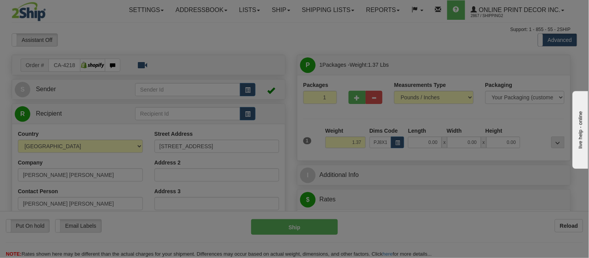
type input "16.00"
type input "11.00"
type input "2.00"
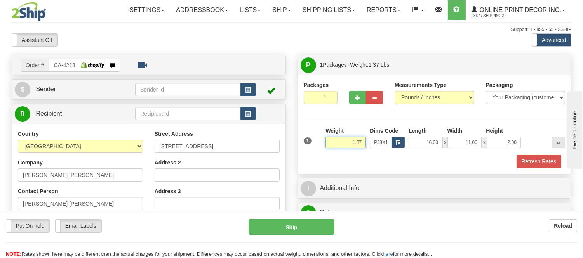
drag, startPoint x: 361, startPoint y: 139, endPoint x: 330, endPoint y: 150, distance: 33.4
click at [330, 150] on div "Weight 1.37" at bounding box center [345, 140] width 44 height 27
click at [511, 157] on div "Refresh Rates" at bounding box center [435, 161] width 266 height 13
click at [525, 160] on button "Refresh Rates" at bounding box center [538, 161] width 45 height 13
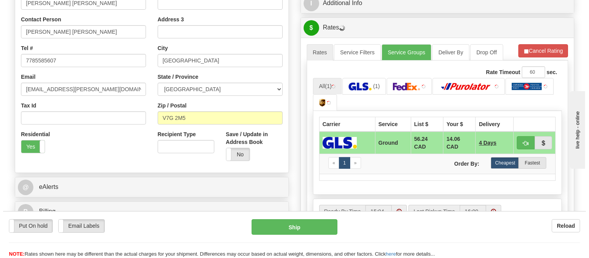
scroll to position [172, 0]
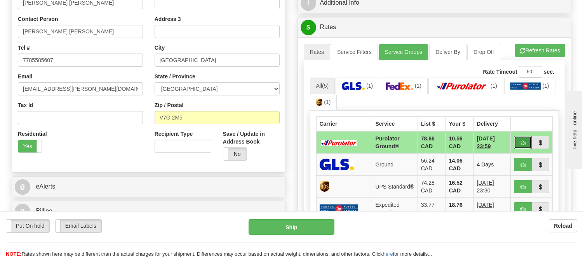
click at [520, 142] on span "button" at bounding box center [522, 143] width 5 height 5
type input "260"
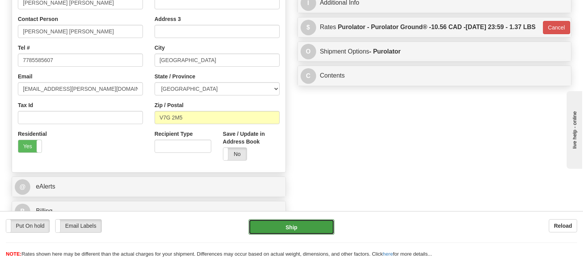
click at [297, 223] on button "Ship" at bounding box center [290, 227] width 85 height 16
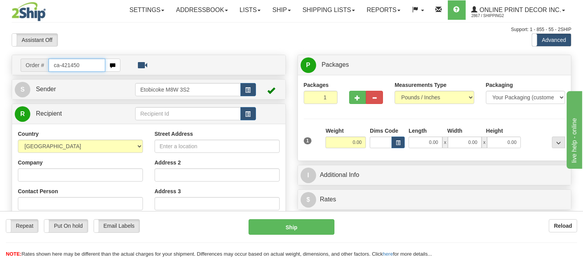
type input "ca-421450"
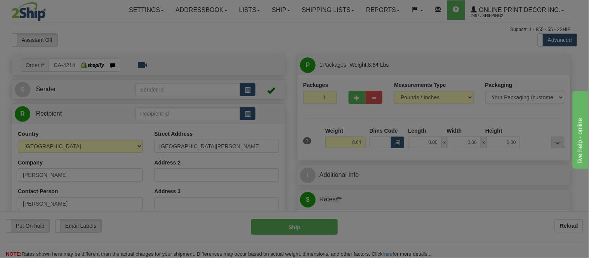
type input "EDMONTON"
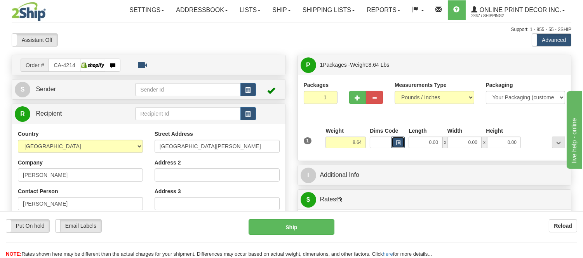
click at [398, 144] on span "button" at bounding box center [398, 143] width 5 height 4
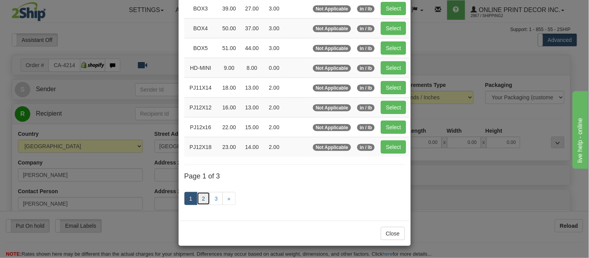
click at [202, 200] on link "2" at bounding box center [203, 198] width 13 height 13
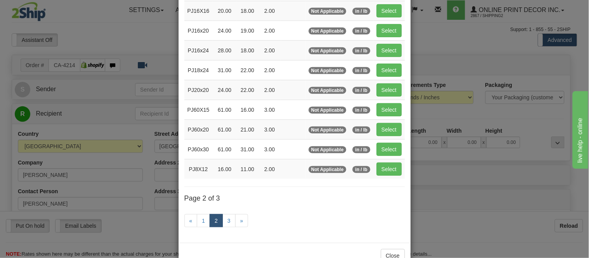
scroll to position [83, 0]
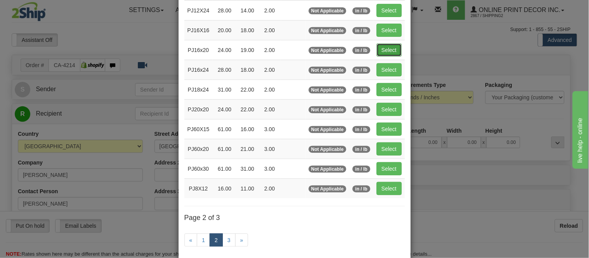
click at [383, 43] on button "Select" at bounding box center [389, 49] width 25 height 13
type input "PJ16x20"
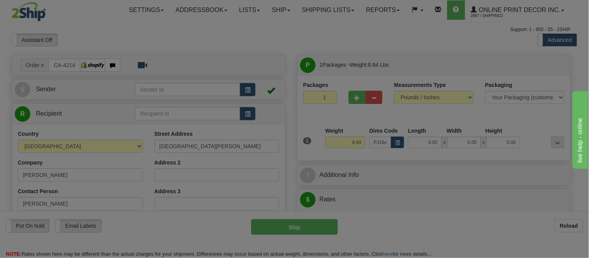
type input "24.00"
type input "19.00"
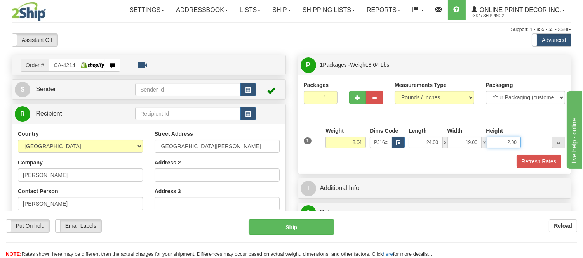
drag, startPoint x: 518, startPoint y: 141, endPoint x: 497, endPoint y: 151, distance: 22.6
click at [497, 151] on div "1 Weight 8.64 Dims Code x x" at bounding box center [435, 141] width 266 height 28
type input "3"
click button "Delete" at bounding box center [0, 0] width 0 height 0
type input "6.00"
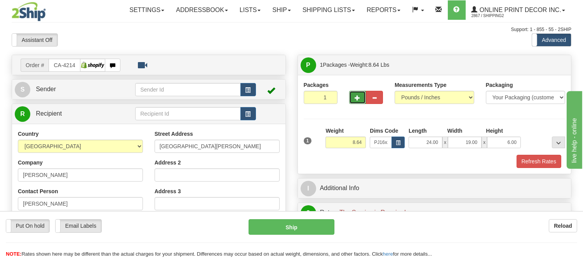
click at [357, 102] on button "button" at bounding box center [357, 97] width 17 height 13
radio input "true"
type input "2"
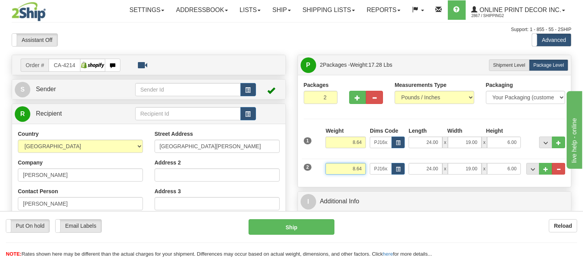
drag, startPoint x: 362, startPoint y: 170, endPoint x: 331, endPoint y: 170, distance: 31.1
click at [331, 170] on input "8.64" at bounding box center [345, 169] width 40 height 12
drag, startPoint x: 366, startPoint y: 171, endPoint x: 345, endPoint y: 173, distance: 21.5
click at [345, 173] on div "Weight 4.98" at bounding box center [345, 171] width 44 height 17
click at [370, 159] on hr at bounding box center [435, 159] width 266 height 0
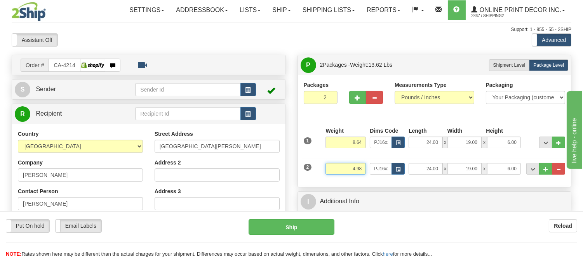
drag, startPoint x: 363, startPoint y: 170, endPoint x: 341, endPoint y: 176, distance: 23.3
click at [341, 176] on div "Weight 4.98" at bounding box center [345, 171] width 44 height 17
type input "5.98"
click at [398, 163] on button "button" at bounding box center [397, 169] width 13 height 12
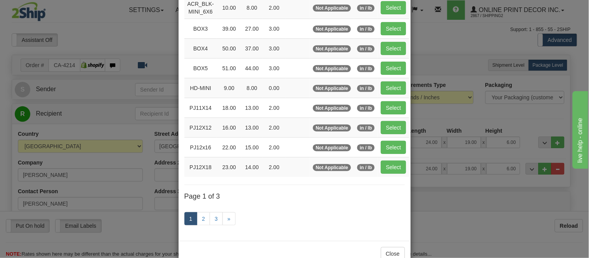
scroll to position [130, 0]
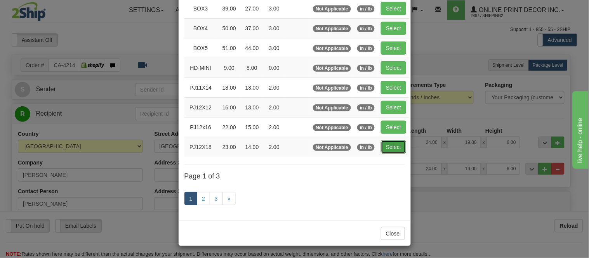
click at [381, 146] on button "Select" at bounding box center [393, 147] width 25 height 13
type input "PJ12X18"
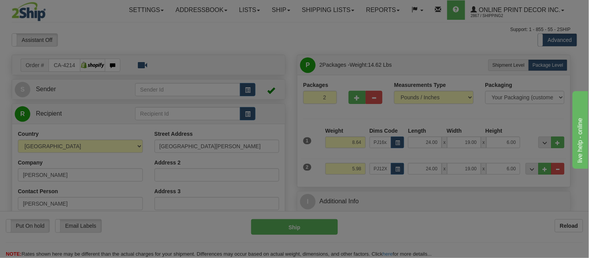
type input "23.00"
type input "14.00"
type input "2.00"
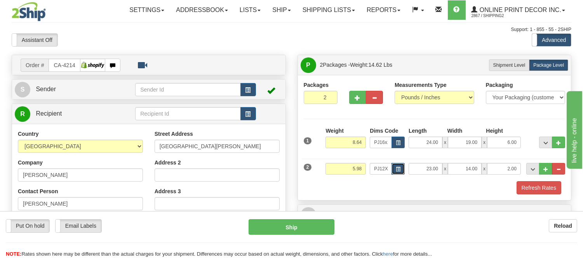
click at [399, 169] on span "button" at bounding box center [398, 169] width 5 height 4
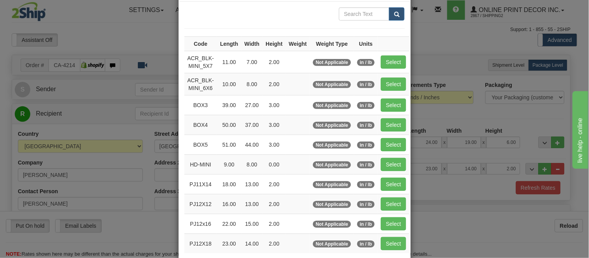
scroll to position [86, 0]
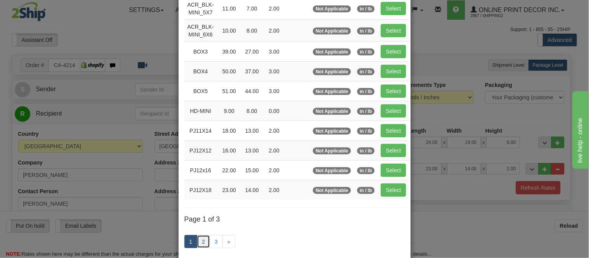
click at [204, 245] on link "2" at bounding box center [203, 241] width 13 height 13
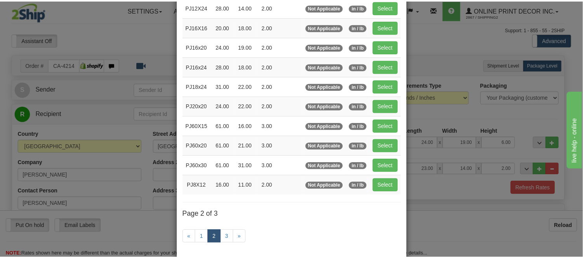
scroll to position [43, 0]
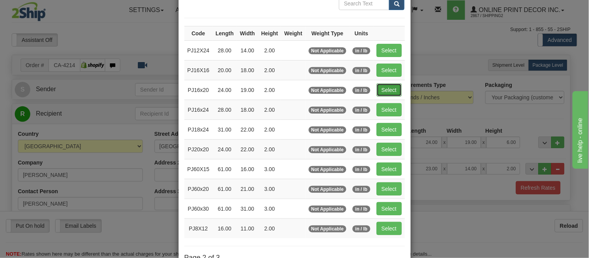
click at [391, 89] on button "Select" at bounding box center [389, 89] width 25 height 13
type input "PJ16x20"
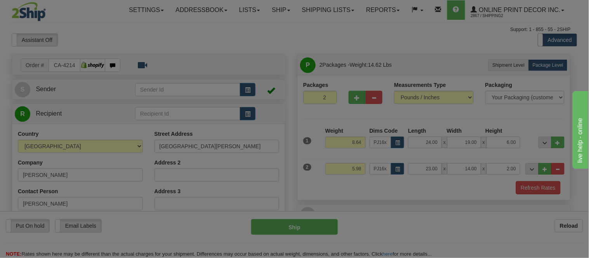
type input "24.00"
type input "19.00"
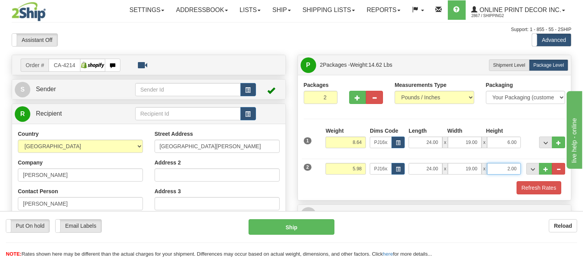
drag, startPoint x: 518, startPoint y: 168, endPoint x: 476, endPoint y: 173, distance: 42.3
click at [476, 173] on div "24.00 x 19.00 x 2.00" at bounding box center [464, 169] width 112 height 12
type input "5"
click button "Delete" at bounding box center [0, 0] width 0 height 0
type input "6.00"
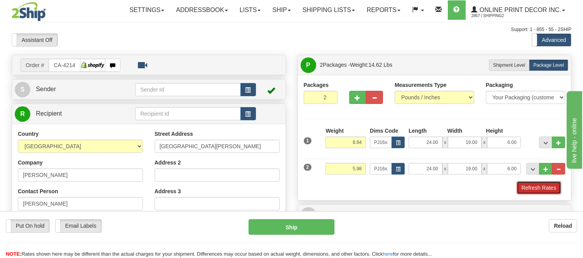
click at [522, 185] on button "Refresh Rates" at bounding box center [538, 187] width 45 height 13
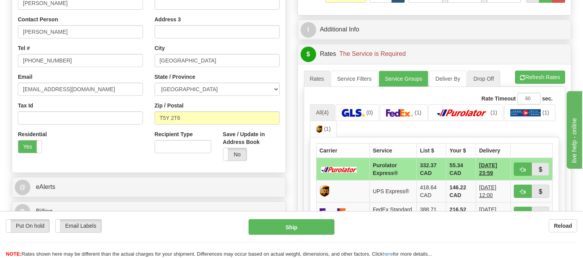
scroll to position [172, 0]
click at [518, 167] on button "button" at bounding box center [523, 168] width 18 height 13
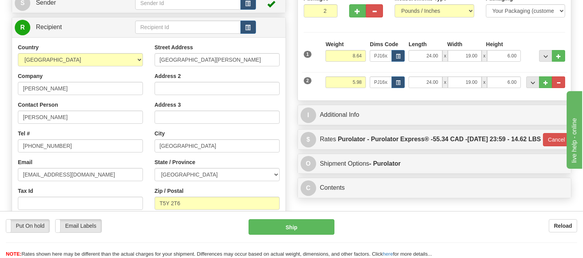
scroll to position [86, 0]
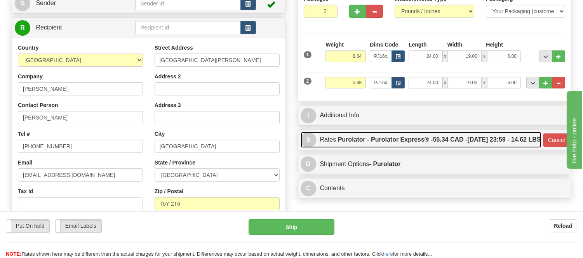
click at [464, 148] on label "Purolator - Purolator Express® - 55.34 CAD - 09/03/2025 23:59 - 14.62 LBS" at bounding box center [439, 140] width 203 height 16
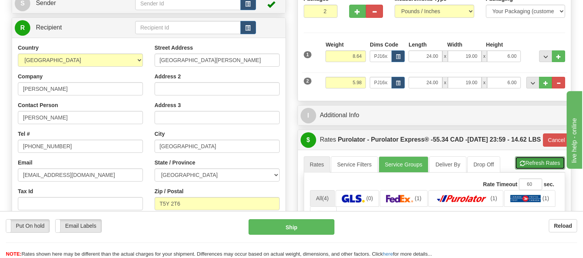
click at [526, 170] on button "Refresh Rates" at bounding box center [540, 162] width 50 height 13
type input "202"
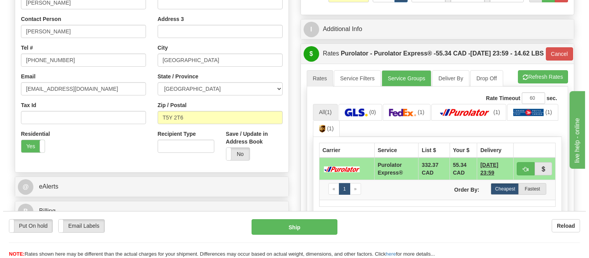
scroll to position [259, 0]
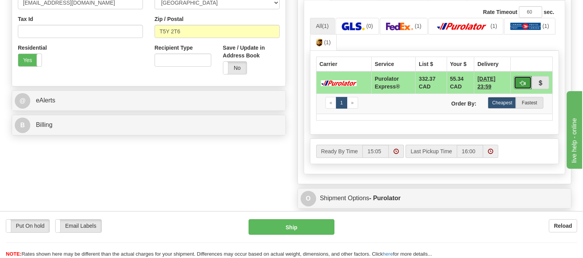
click at [517, 89] on button "button" at bounding box center [523, 82] width 18 height 13
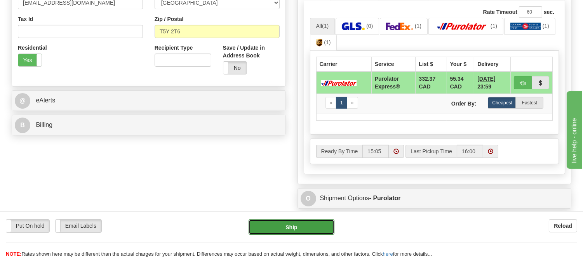
click at [296, 231] on button "Ship" at bounding box center [290, 227] width 85 height 16
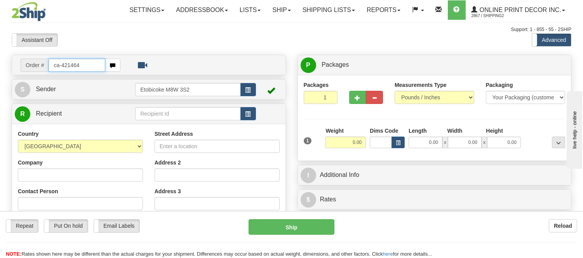
type input "ca-421464"
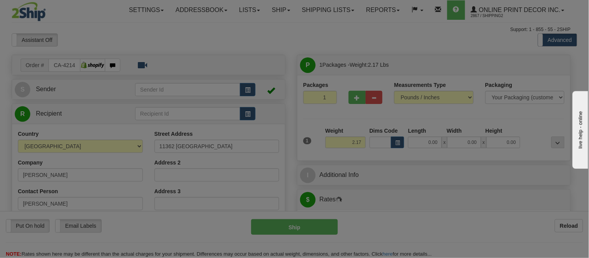
type input "REGINA"
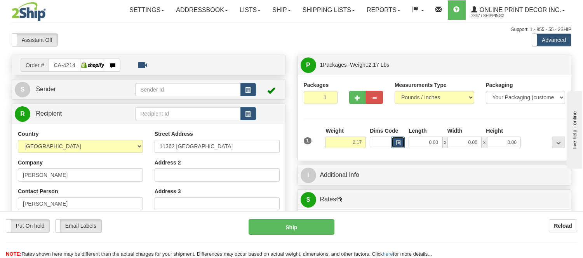
click at [397, 141] on span "button" at bounding box center [398, 143] width 5 height 4
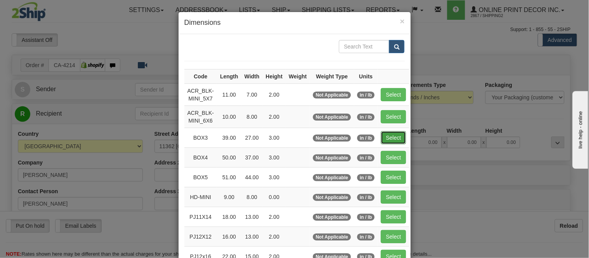
click at [398, 142] on button "Select" at bounding box center [393, 137] width 25 height 13
type input "BOX3"
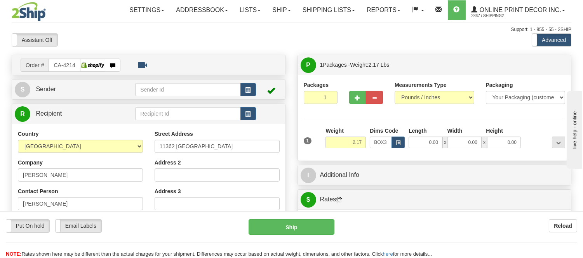
type input "39.00"
type input "27.00"
type input "3.00"
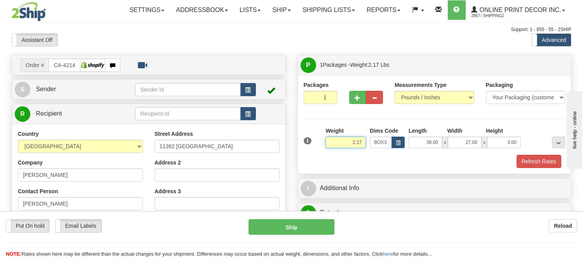
drag, startPoint x: 365, startPoint y: 142, endPoint x: 343, endPoint y: 152, distance: 23.7
click at [343, 152] on div "Weight 2.17" at bounding box center [345, 140] width 44 height 27
type input "11.98"
click at [356, 96] on span "button" at bounding box center [357, 98] width 5 height 5
radio input "true"
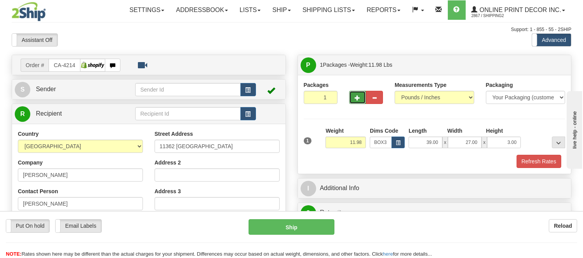
type input "2"
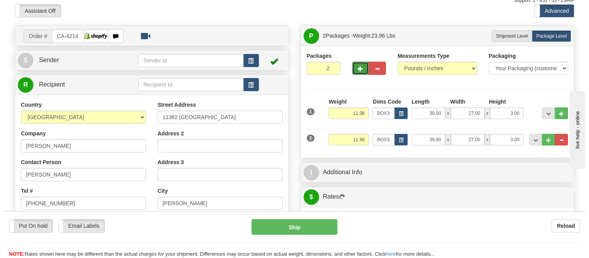
scroll to position [43, 0]
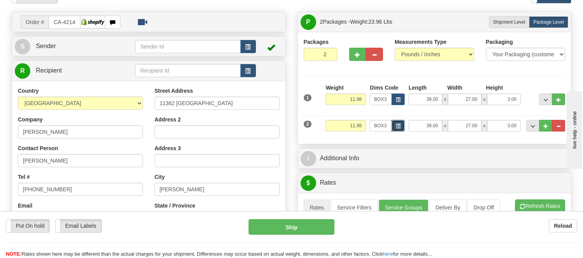
click at [399, 127] on span "button" at bounding box center [398, 126] width 5 height 4
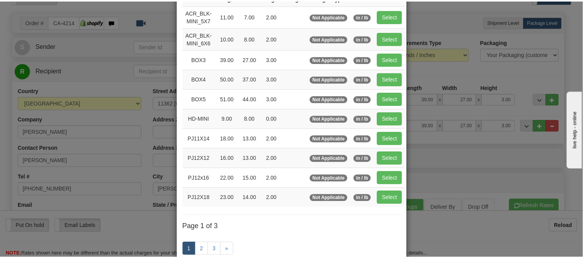
scroll to position [86, 0]
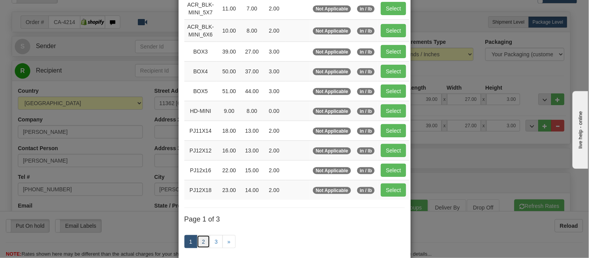
click at [200, 241] on link "2" at bounding box center [203, 241] width 13 height 13
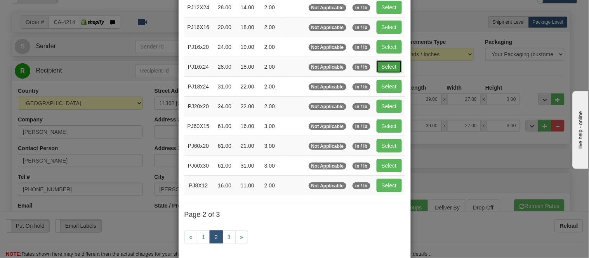
click at [386, 62] on button "Select" at bounding box center [389, 66] width 25 height 13
type input "PJ16x24"
type input "28.00"
type input "18.00"
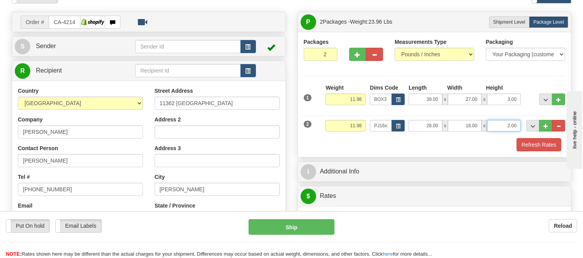
drag, startPoint x: 517, startPoint y: 127, endPoint x: 478, endPoint y: 134, distance: 40.0
click at [478, 134] on div "2 Weight 11.98 Dims Code PJ16x24 Length x x" at bounding box center [435, 125] width 266 height 26
click button "Delete" at bounding box center [0, 0] width 0 height 0
type input "4.00"
drag, startPoint x: 362, startPoint y: 127, endPoint x: 318, endPoint y: 128, distance: 43.5
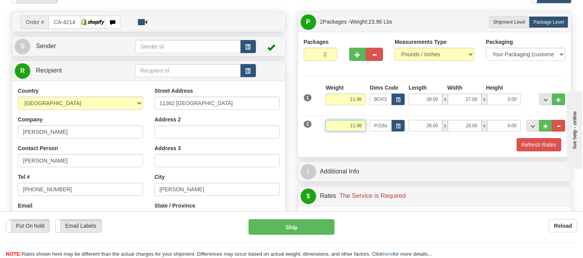
click at [318, 128] on div "2 Weight 11.98 Dims Code PJ16x24 Length x x" at bounding box center [435, 125] width 266 height 26
type input "4.98"
click at [532, 140] on button "Refresh Rates" at bounding box center [538, 144] width 45 height 13
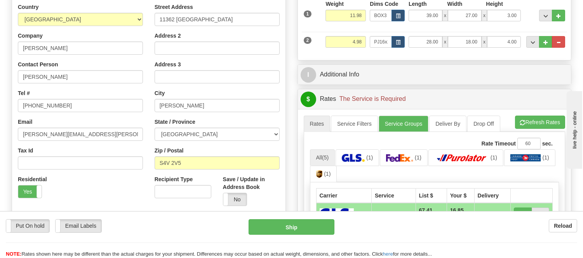
scroll to position [172, 0]
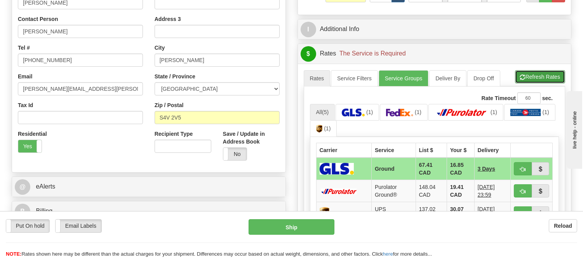
click at [538, 82] on button "Refresh Rates" at bounding box center [540, 76] width 50 height 13
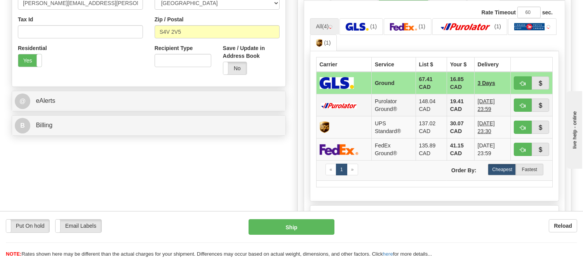
scroll to position [259, 0]
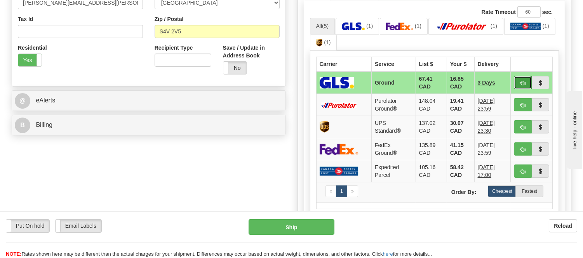
click at [522, 82] on span "button" at bounding box center [522, 83] width 5 height 5
type input "1"
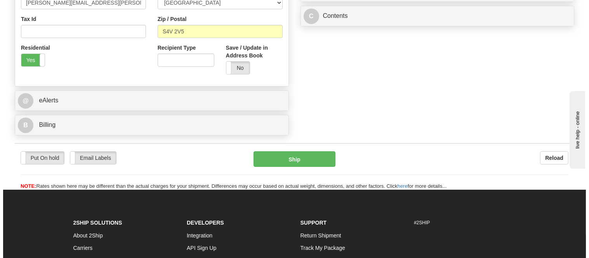
scroll to position [129, 0]
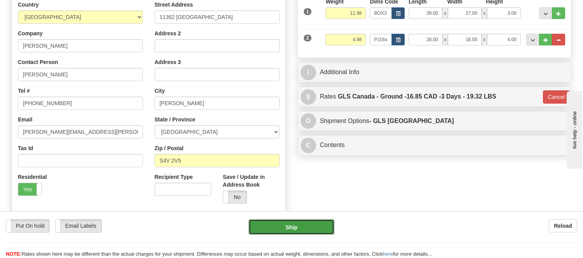
click at [276, 227] on button "Ship" at bounding box center [290, 227] width 85 height 16
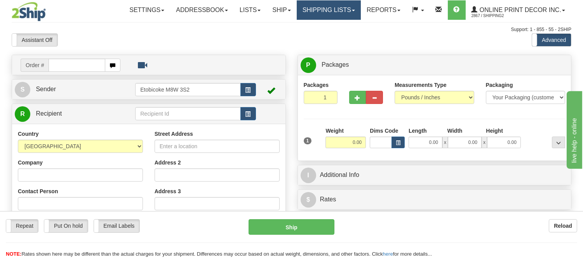
click at [302, 7] on link "Shipping lists" at bounding box center [329, 9] width 64 height 19
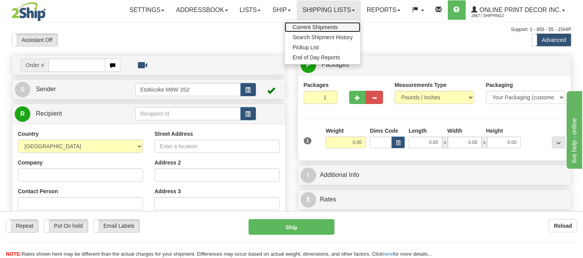
click at [305, 26] on span "Current Shipments" at bounding box center [314, 27] width 45 height 6
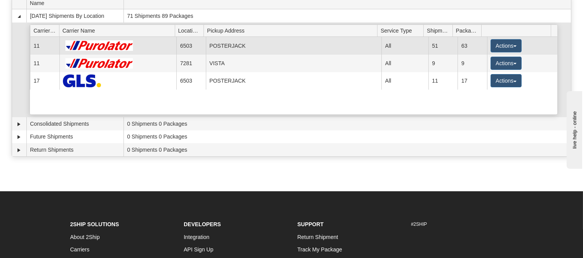
scroll to position [86, 0]
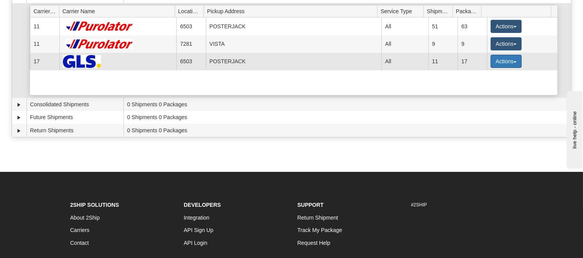
click at [507, 63] on button "Actions" at bounding box center [505, 61] width 31 height 13
click at [486, 75] on span "Details" at bounding box center [477, 75] width 21 height 5
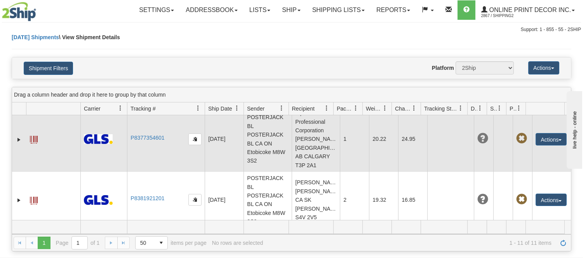
scroll to position [533, 0]
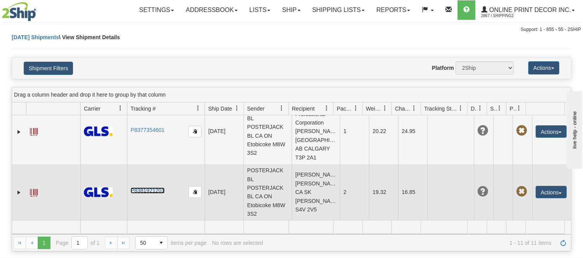
click at [141, 191] on link "P8381921201" at bounding box center [147, 191] width 34 height 6
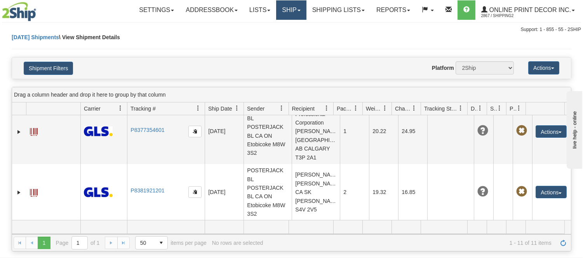
click at [298, 8] on link "Ship" at bounding box center [291, 9] width 30 height 19
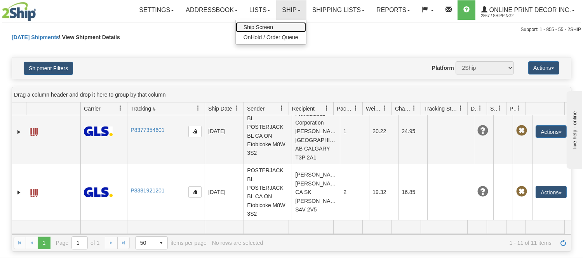
click at [281, 26] on link "Ship Screen" at bounding box center [271, 27] width 70 height 10
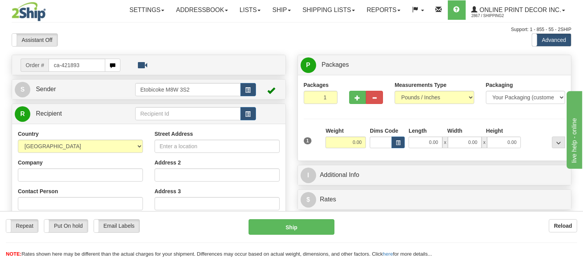
type input "ca-421893"
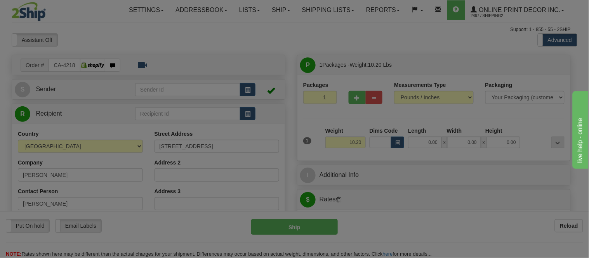
type input "OSOYOOS"
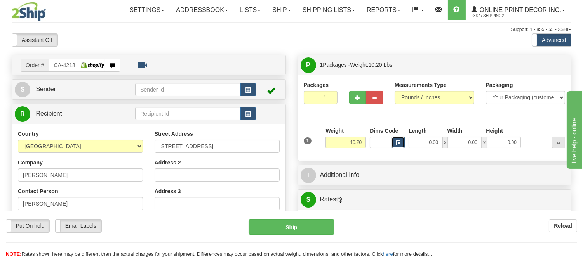
click at [400, 141] on button "button" at bounding box center [397, 143] width 13 height 12
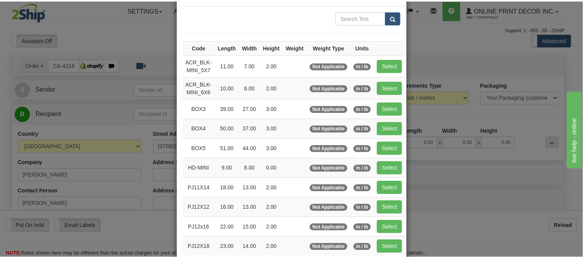
scroll to position [43, 0]
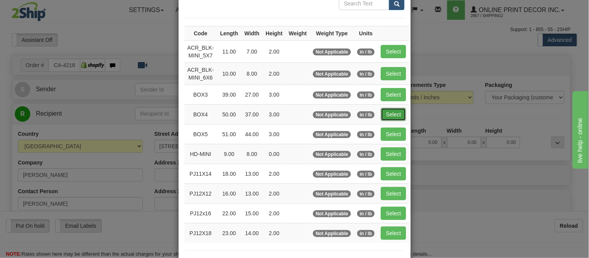
click at [386, 115] on button "Select" at bounding box center [393, 114] width 25 height 13
type input "BOX4"
type input "50.00"
type input "37.00"
type input "3.00"
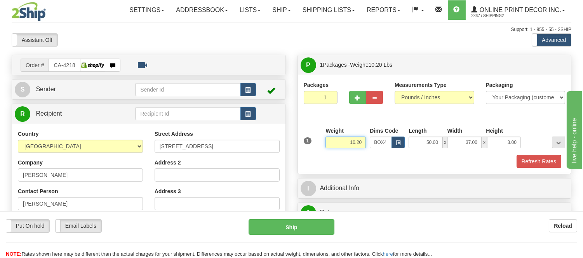
drag, startPoint x: 363, startPoint y: 143, endPoint x: 325, endPoint y: 141, distance: 37.7
click at [325, 141] on input "10.20" at bounding box center [345, 143] width 40 height 12
type input "17.98"
click at [536, 158] on button "Refresh Rates" at bounding box center [538, 161] width 45 height 13
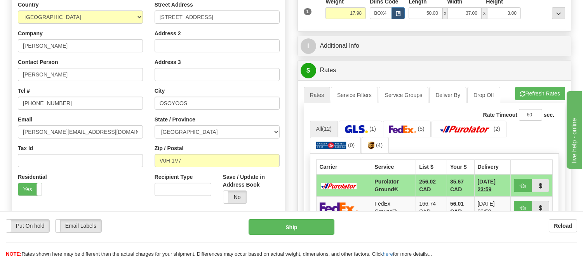
scroll to position [172, 0]
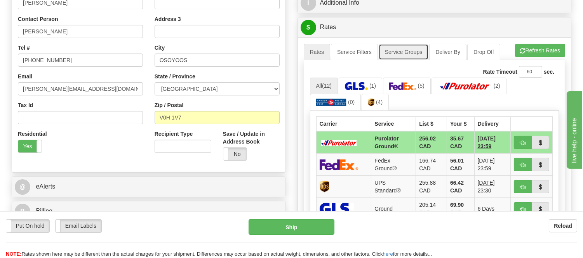
click at [409, 47] on link "Service Groups" at bounding box center [404, 52] width 50 height 16
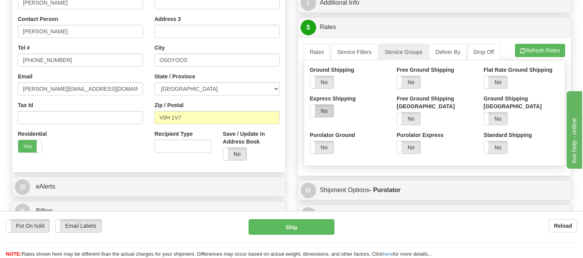
click at [320, 110] on label "No" at bounding box center [321, 111] width 23 height 12
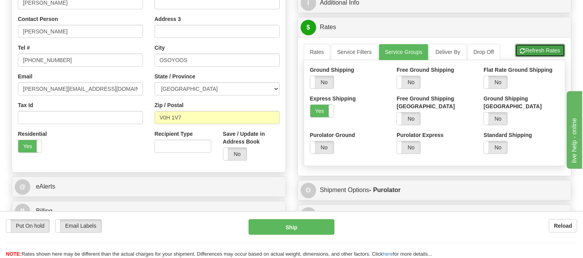
click at [522, 50] on span "button" at bounding box center [522, 51] width 5 height 5
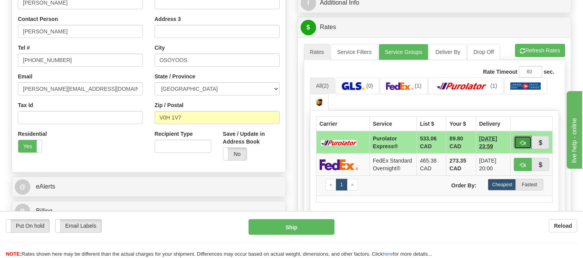
click at [517, 140] on button "button" at bounding box center [523, 142] width 18 height 13
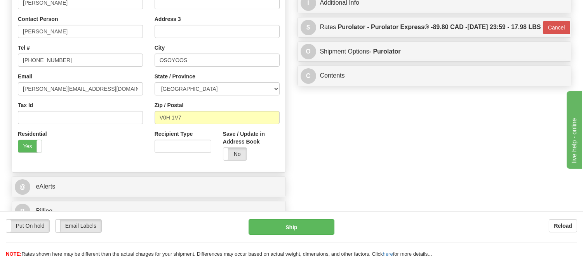
type input "202"
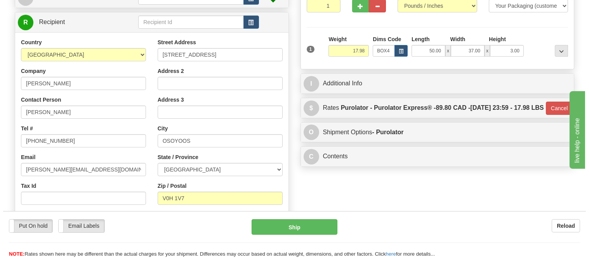
scroll to position [86, 0]
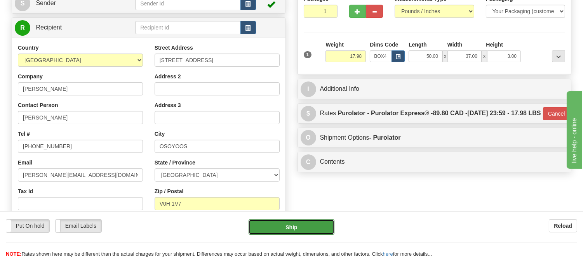
click at [320, 224] on button "Ship" at bounding box center [290, 227] width 85 height 16
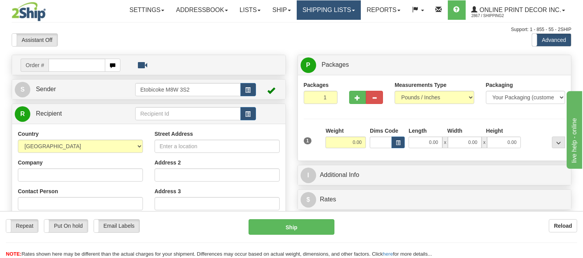
click at [328, 6] on link "Shipping lists" at bounding box center [329, 9] width 64 height 19
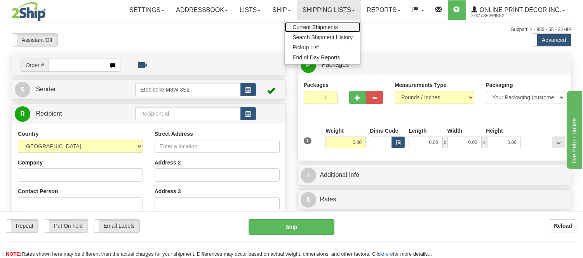
click at [326, 26] on span "Current Shipments" at bounding box center [314, 27] width 45 height 6
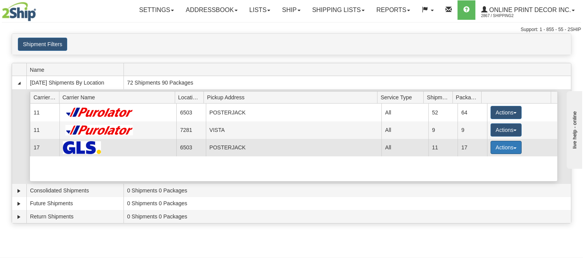
click at [500, 145] on button "Actions" at bounding box center [505, 147] width 31 height 13
click at [482, 162] on span "Details" at bounding box center [477, 161] width 21 height 5
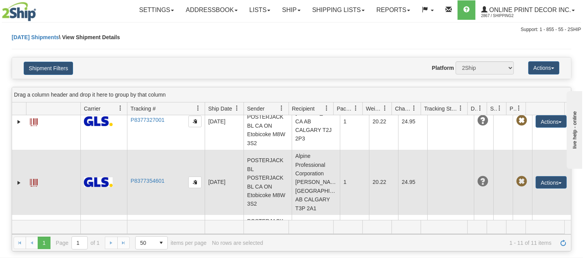
scroll to position [533, 0]
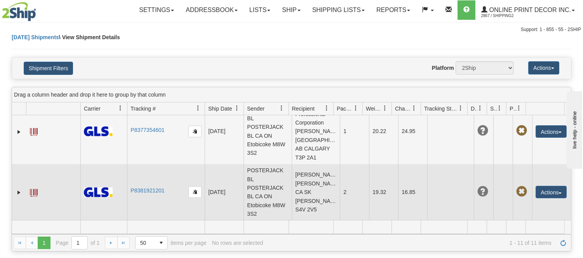
click at [30, 191] on span at bounding box center [34, 193] width 8 height 8
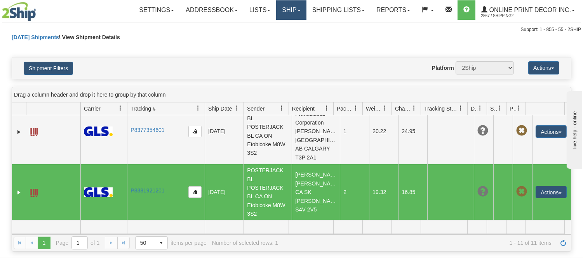
click at [280, 14] on link "Ship" at bounding box center [291, 9] width 30 height 19
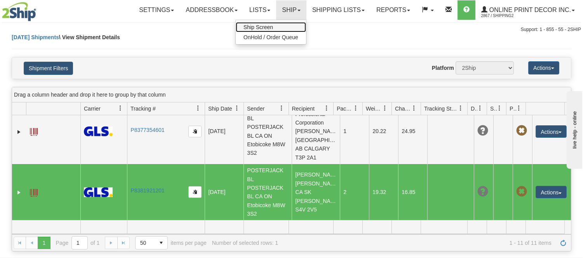
click at [262, 25] on span "Ship Screen" at bounding box center [258, 27] width 30 height 6
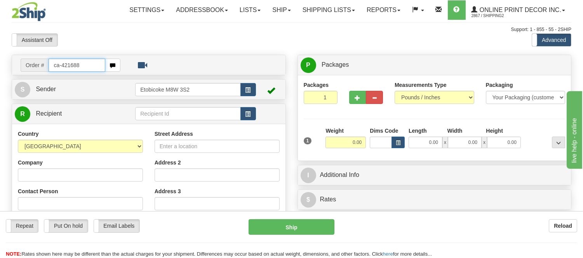
type input "ca-421688"
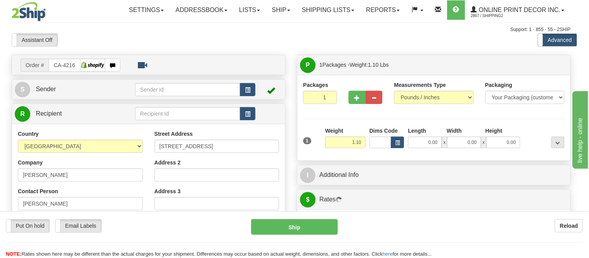
type input "BRAMPTON"
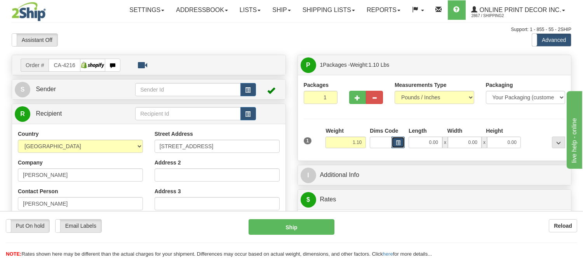
click at [399, 140] on button "button" at bounding box center [397, 143] width 13 height 12
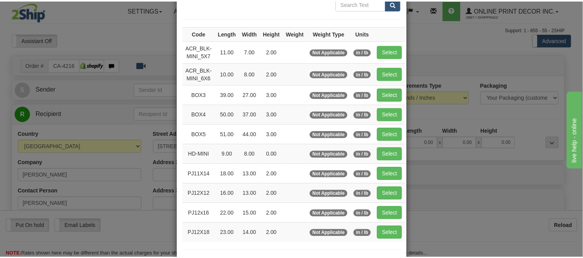
scroll to position [86, 0]
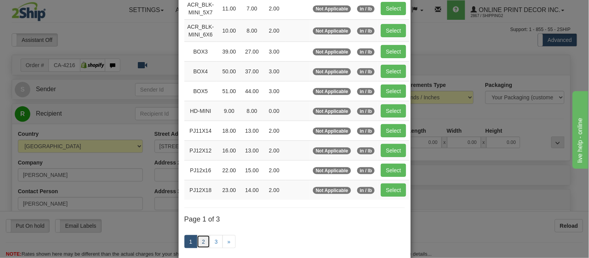
click at [197, 241] on link "2" at bounding box center [203, 241] width 13 height 13
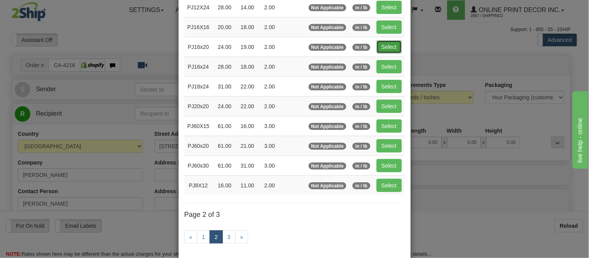
click at [379, 46] on button "Select" at bounding box center [389, 46] width 25 height 13
type input "PJ16x20"
type input "24.00"
type input "19.00"
type input "2.00"
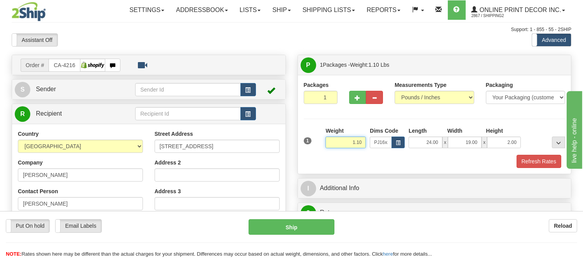
drag, startPoint x: 361, startPoint y: 142, endPoint x: 335, endPoint y: 144, distance: 26.9
click at [335, 144] on input "1.10" at bounding box center [345, 143] width 40 height 12
type input "2.20"
click at [537, 159] on button "Refresh Rates" at bounding box center [538, 161] width 45 height 13
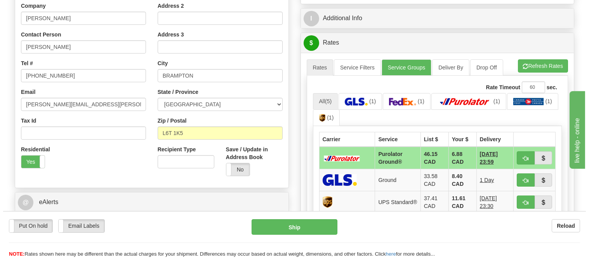
scroll to position [172, 0]
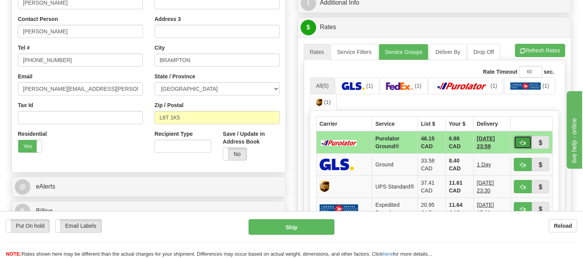
click at [516, 140] on button "button" at bounding box center [523, 142] width 18 height 13
type input "260"
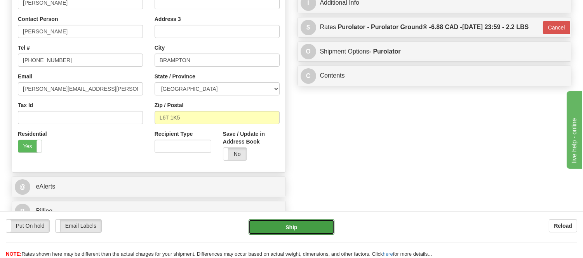
click at [289, 226] on button "Ship" at bounding box center [290, 227] width 85 height 16
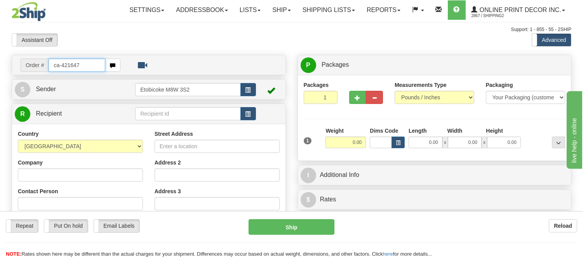
type input "ca-421647"
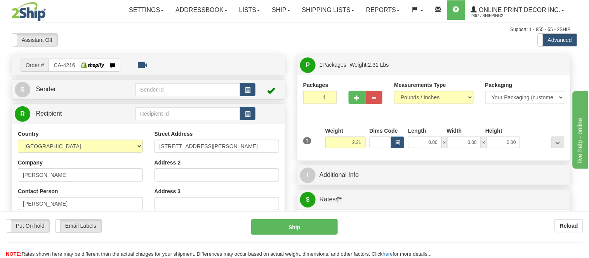
type input "GANANOQUE"
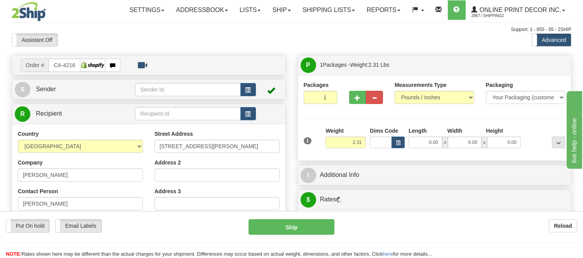
click at [405, 140] on div "Dims Code" at bounding box center [387, 137] width 39 height 21
click at [398, 142] on span "button" at bounding box center [398, 143] width 5 height 4
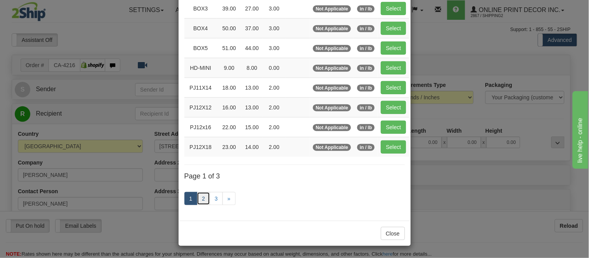
click at [203, 203] on link "2" at bounding box center [203, 198] width 13 height 13
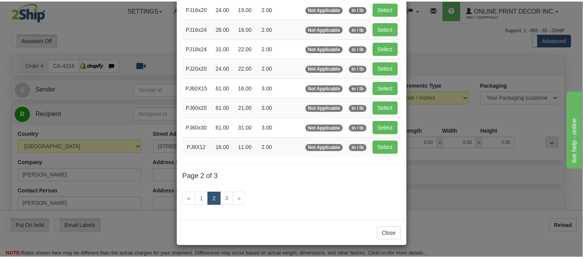
scroll to position [126, 0]
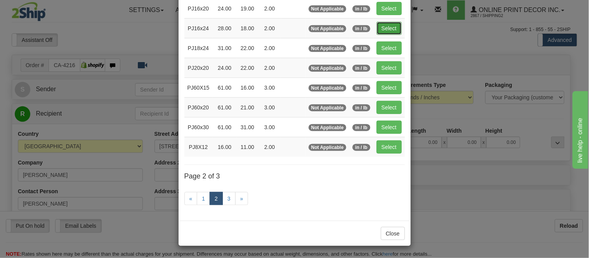
click at [382, 26] on button "Select" at bounding box center [389, 28] width 25 height 13
type input "PJ16x24"
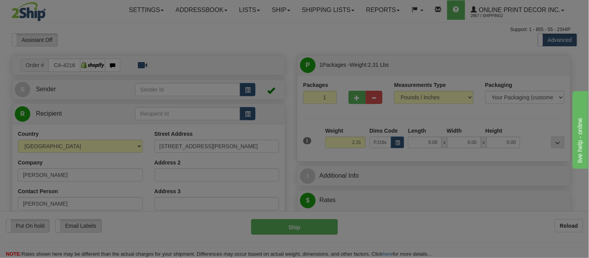
type input "28.00"
type input "18.00"
type input "2.00"
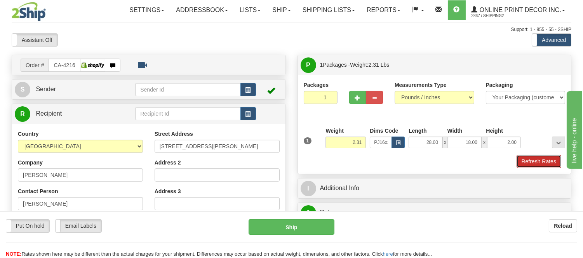
click at [523, 158] on button "Refresh Rates" at bounding box center [538, 161] width 45 height 13
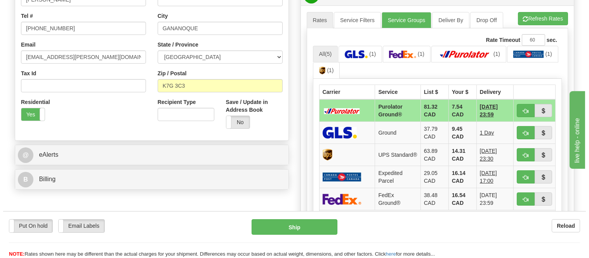
scroll to position [215, 0]
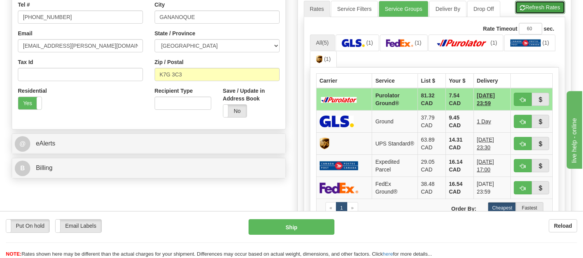
click at [545, 7] on button "Refresh Rates" at bounding box center [540, 7] width 50 height 13
click at [520, 99] on span "button" at bounding box center [522, 99] width 5 height 5
type input "260"
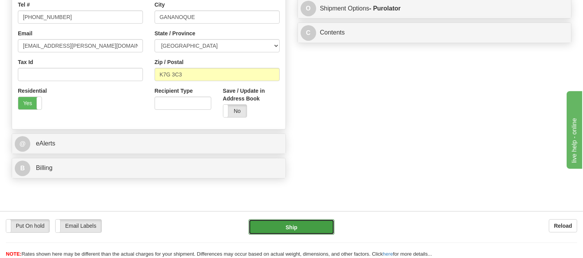
click at [272, 224] on button "Ship" at bounding box center [290, 227] width 85 height 16
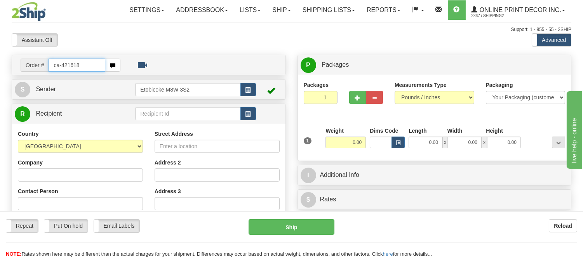
type input "ca-421618"
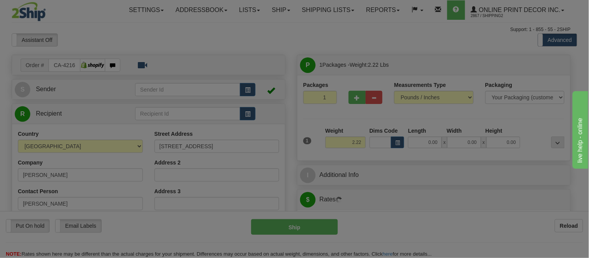
type input "[GEOGRAPHIC_DATA]"
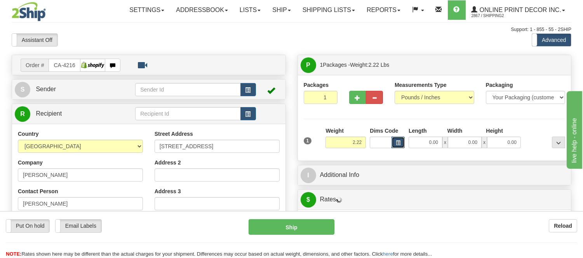
click at [398, 139] on button "button" at bounding box center [397, 143] width 13 height 12
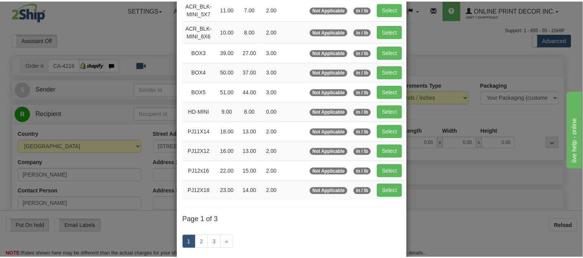
scroll to position [86, 0]
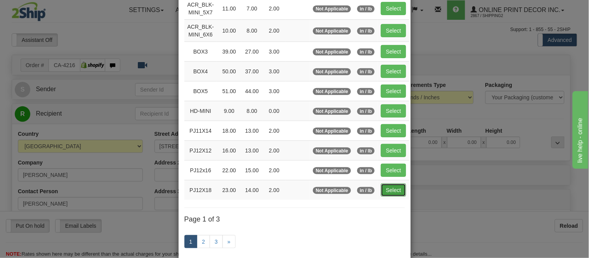
click at [400, 193] on button "Select" at bounding box center [393, 190] width 25 height 13
type input "PJ12X18"
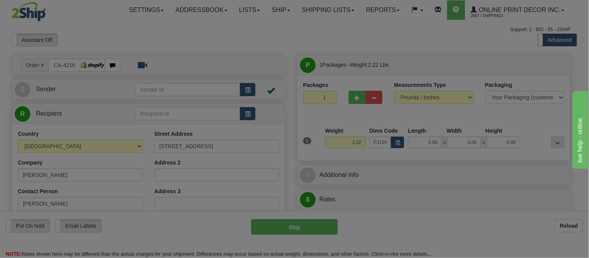
type input "23.00"
type input "14.00"
type input "2.00"
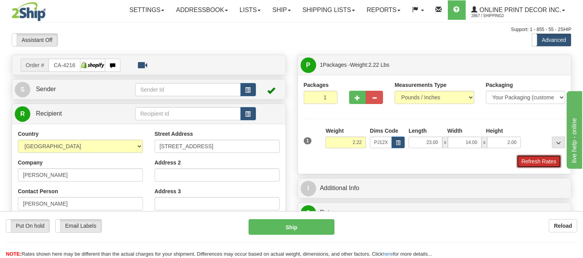
click at [538, 158] on button "Refresh Rates" at bounding box center [538, 161] width 45 height 13
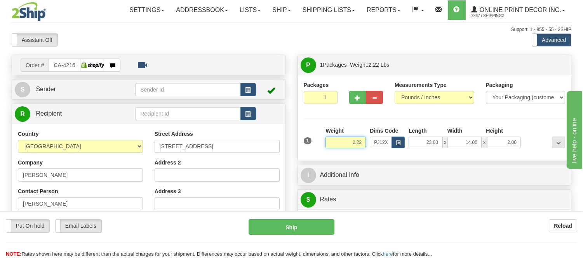
drag, startPoint x: 363, startPoint y: 141, endPoint x: 346, endPoint y: 148, distance: 19.2
click at [346, 148] on input "2.22" at bounding box center [345, 143] width 40 height 12
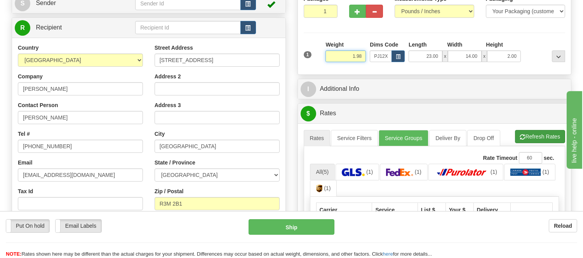
type input "1.98"
click at [533, 134] on li "Refresh Rates Cancel Rating" at bounding box center [540, 136] width 50 height 13
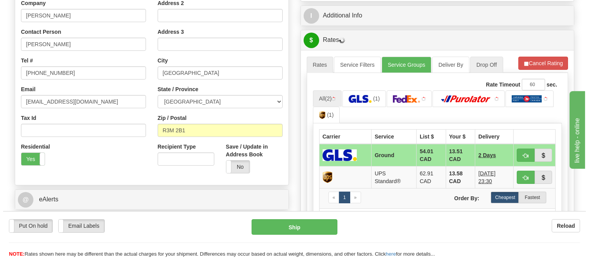
scroll to position [172, 0]
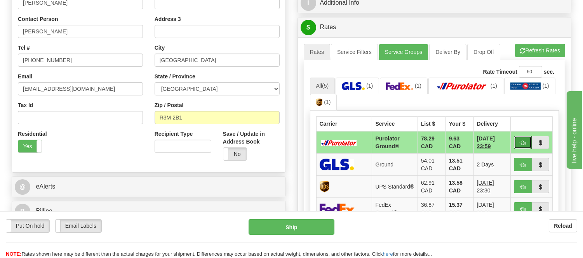
click at [523, 145] on span "button" at bounding box center [522, 143] width 5 height 5
type input "260"
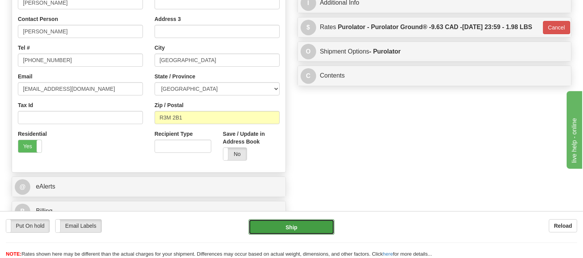
click at [311, 232] on button "Ship" at bounding box center [290, 227] width 85 height 16
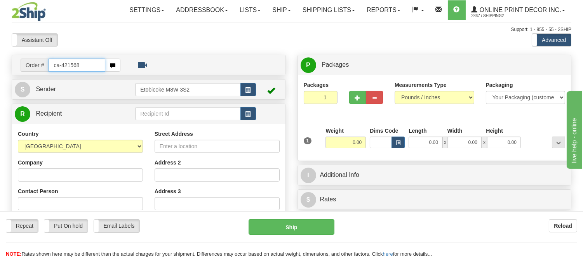
type input "ca-421568"
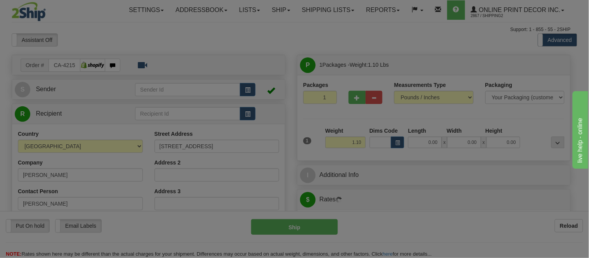
type input "KAMLOOPS"
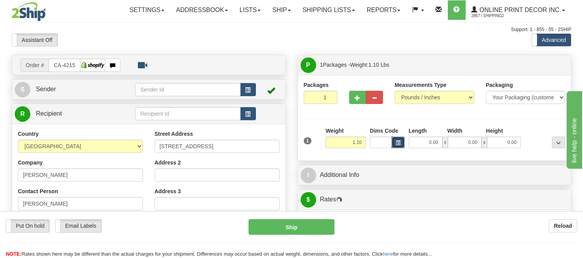
click at [400, 141] on button "button" at bounding box center [397, 143] width 13 height 12
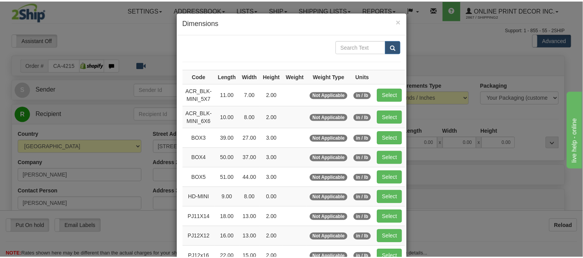
scroll to position [86, 0]
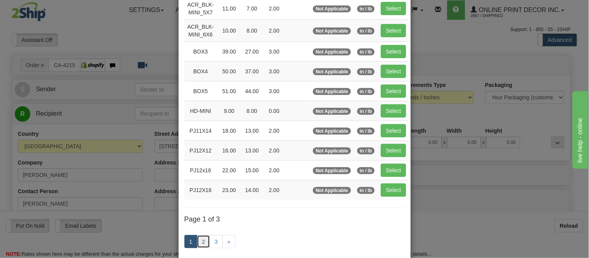
click at [199, 242] on link "2" at bounding box center [203, 241] width 13 height 13
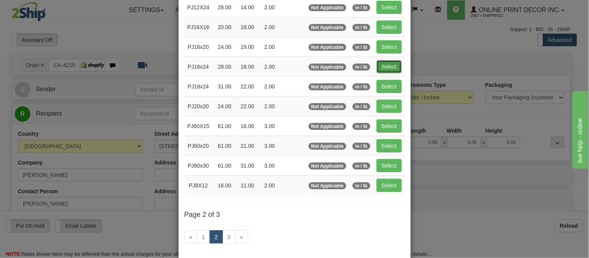
click at [390, 66] on button "Select" at bounding box center [389, 66] width 25 height 13
type input "PJ16x24"
type input "28.00"
type input "18.00"
type input "2.00"
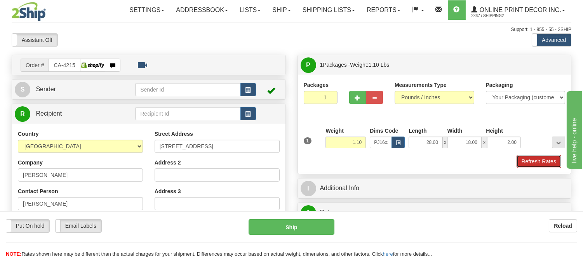
click at [522, 163] on button "Refresh Rates" at bounding box center [538, 161] width 45 height 13
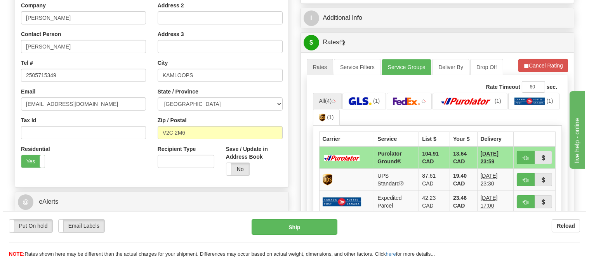
scroll to position [172, 0]
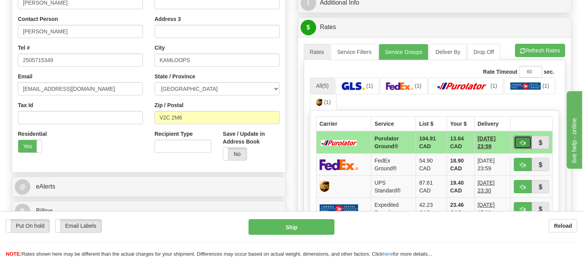
click at [524, 141] on button "button" at bounding box center [523, 142] width 18 height 13
type input "260"
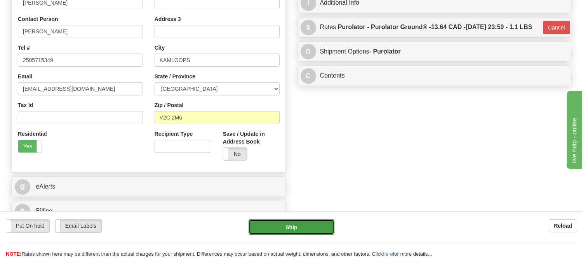
click at [297, 221] on button "Ship" at bounding box center [290, 227] width 85 height 16
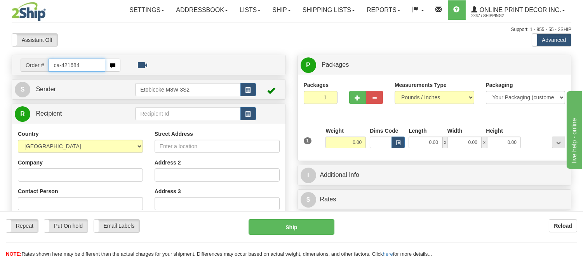
type input "ca-421684"
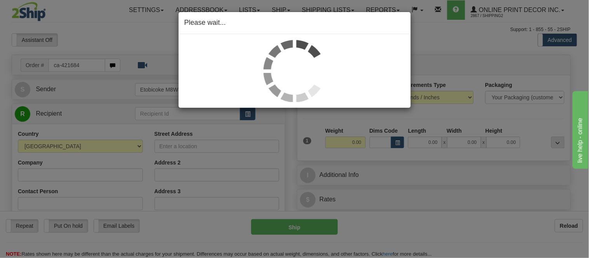
click at [397, 144] on div "Please wait..." at bounding box center [294, 129] width 589 height 258
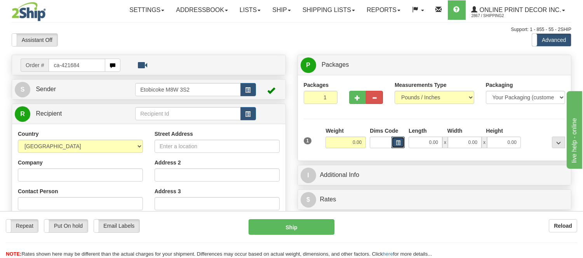
click at [397, 144] on span "button" at bounding box center [398, 143] width 5 height 4
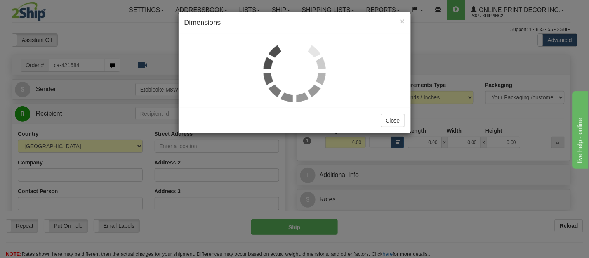
click at [425, 71] on div "× Dimensions Close" at bounding box center [294, 129] width 589 height 258
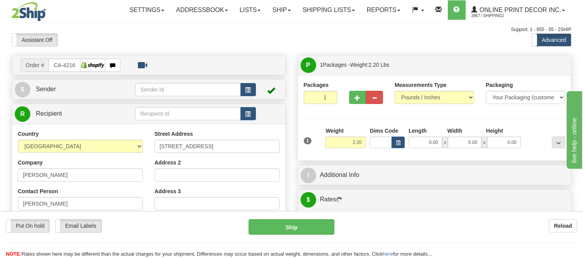
type input "[GEOGRAPHIC_DATA]"
click at [397, 140] on button "button" at bounding box center [397, 143] width 13 height 12
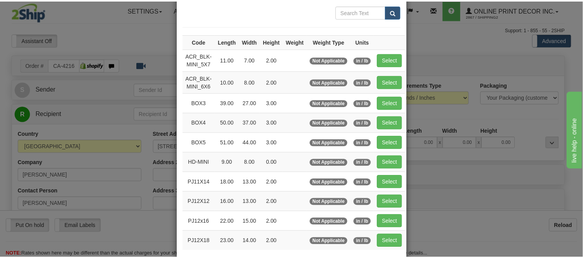
scroll to position [86, 0]
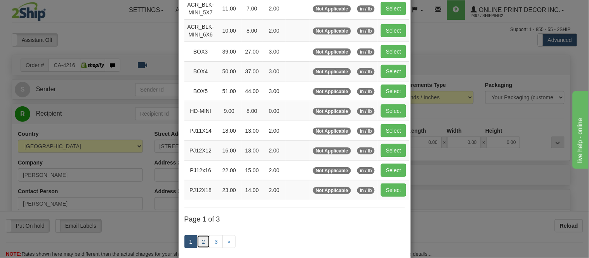
click at [197, 245] on link "2" at bounding box center [203, 241] width 13 height 13
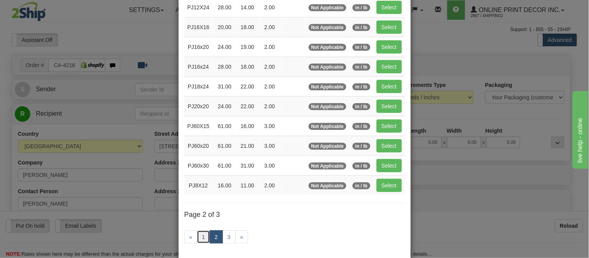
click at [203, 237] on link "1" at bounding box center [203, 237] width 13 height 13
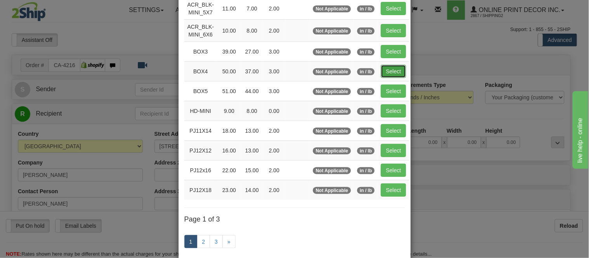
click at [386, 66] on button "Select" at bounding box center [393, 71] width 25 height 13
type input "BOX4"
type input "50.00"
type input "37.00"
type input "3.00"
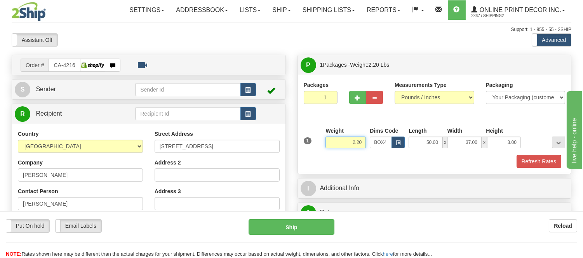
drag, startPoint x: 363, startPoint y: 137, endPoint x: 294, endPoint y: 141, distance: 69.2
type input "13.98"
click at [531, 159] on button "Refresh Rates" at bounding box center [538, 161] width 45 height 13
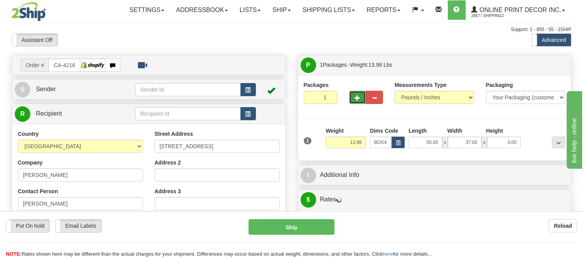
click at [356, 100] on span "button" at bounding box center [357, 98] width 5 height 5
radio input "true"
type input "2"
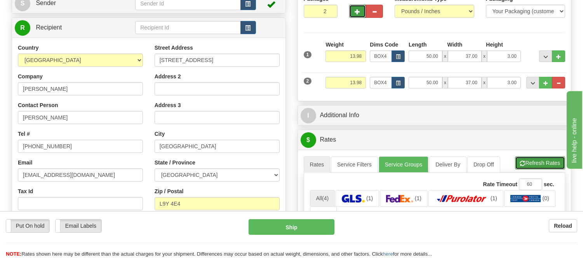
click at [550, 159] on button "Refresh Rates" at bounding box center [540, 162] width 50 height 13
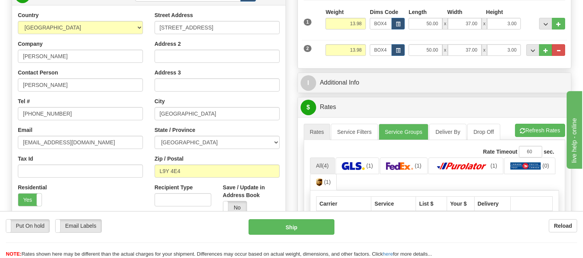
scroll to position [172, 0]
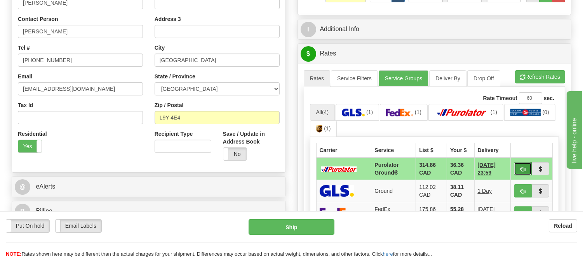
click at [523, 168] on span "button" at bounding box center [522, 169] width 5 height 5
type input "260"
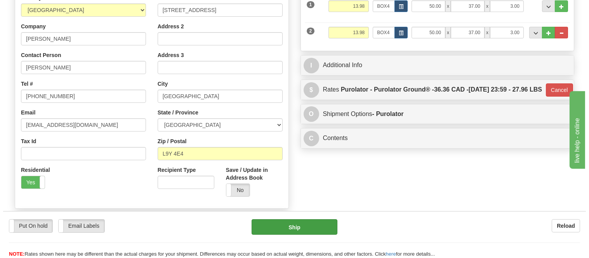
scroll to position [86, 0]
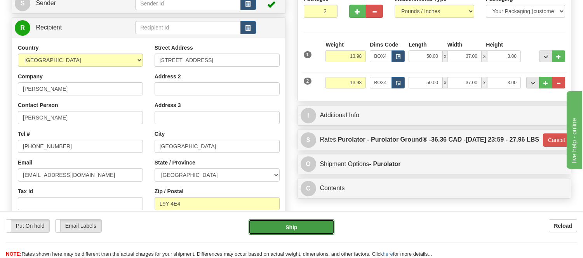
click at [298, 227] on button "Ship" at bounding box center [290, 227] width 85 height 16
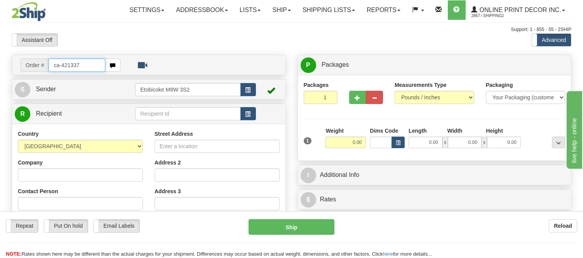
type input "ca-421337"
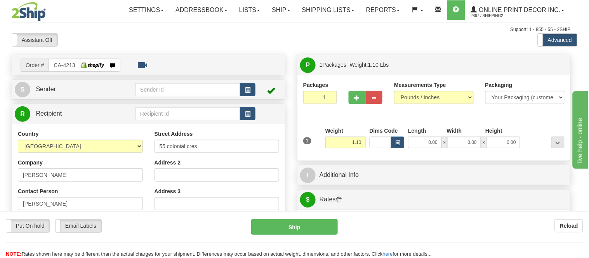
type input "GRIMSBY"
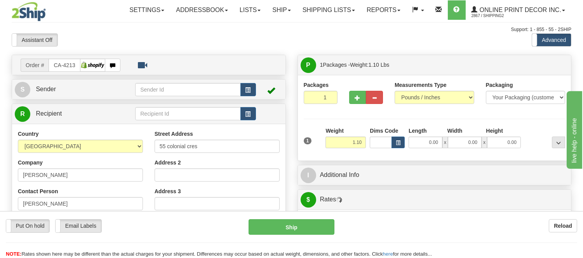
drag, startPoint x: 0, startPoint y: 0, endPoint x: 292, endPoint y: 29, distance: 293.0
click at [292, 29] on div "Support: 1 - 855 - 55 - 2SHIP" at bounding box center [291, 29] width 559 height 7
click at [396, 143] on span "button" at bounding box center [398, 143] width 5 height 4
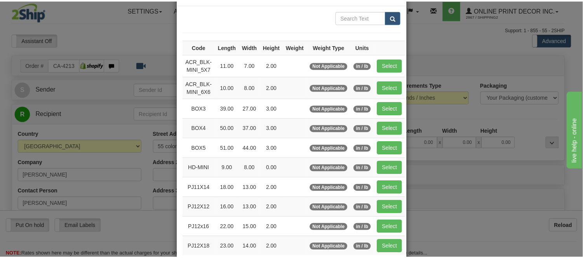
scroll to position [43, 0]
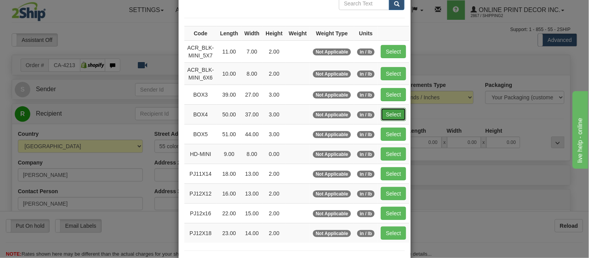
click at [390, 115] on button "Select" at bounding box center [393, 114] width 25 height 13
type input "BOX4"
type input "50.00"
type input "37.00"
type input "3.00"
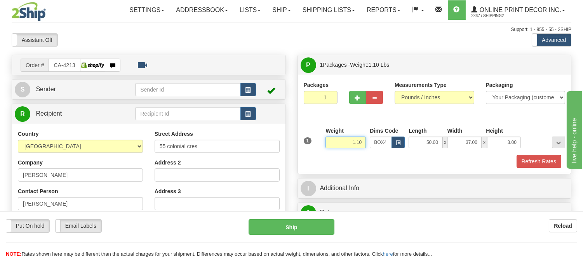
drag, startPoint x: 359, startPoint y: 143, endPoint x: 319, endPoint y: 143, distance: 40.0
click at [319, 143] on div "1 Weight 1.10 Dims Code BOX4" at bounding box center [435, 141] width 266 height 28
type input "13.98"
click at [526, 161] on button "Refresh Rates" at bounding box center [538, 161] width 45 height 13
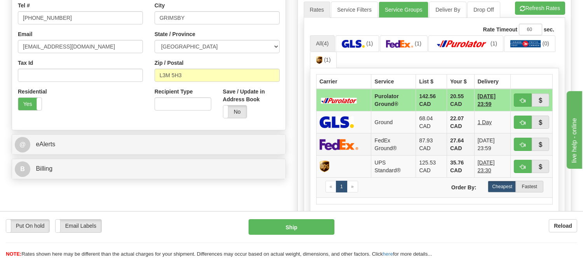
scroll to position [215, 0]
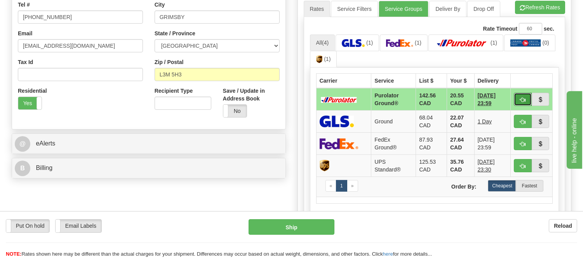
click at [521, 102] on span "button" at bounding box center [522, 99] width 5 height 5
type input "260"
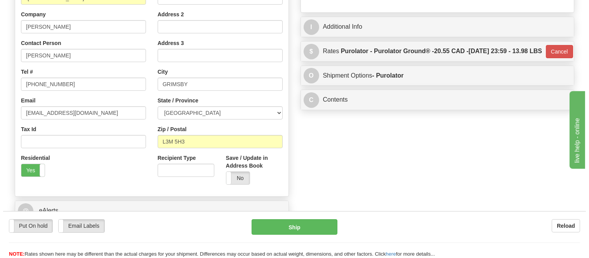
scroll to position [86, 0]
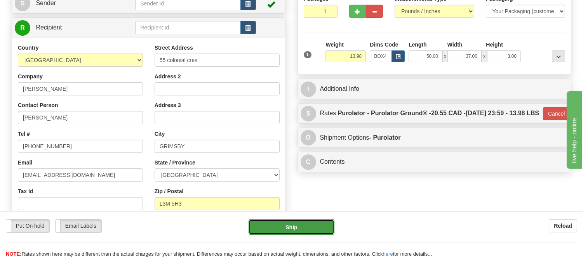
click at [313, 222] on button "Ship" at bounding box center [290, 227] width 85 height 16
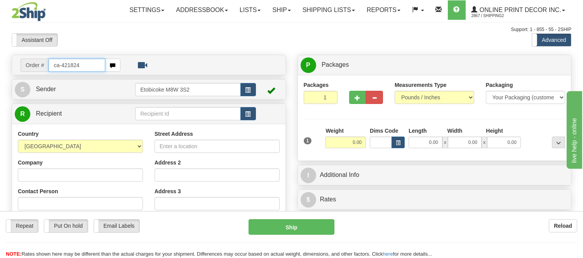
type input "ca-421824"
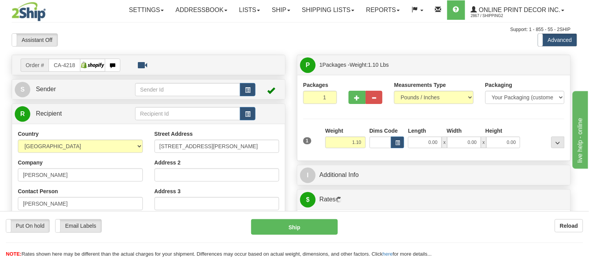
type input "VICTORIA"
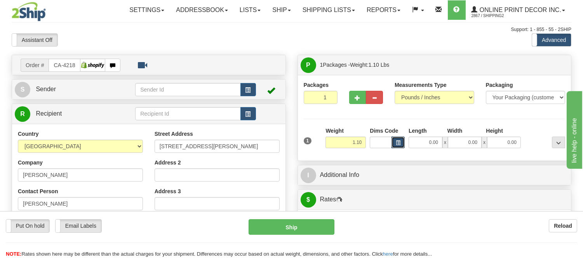
click at [397, 142] on span "button" at bounding box center [398, 143] width 5 height 4
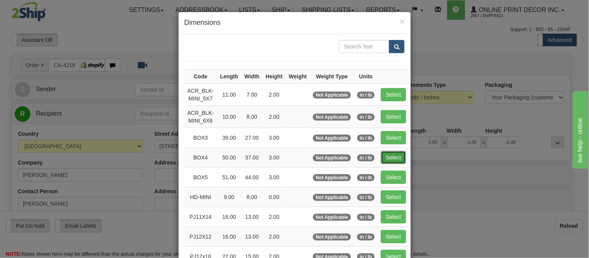
click at [383, 155] on button "Select" at bounding box center [393, 157] width 25 height 13
type input "BOX4"
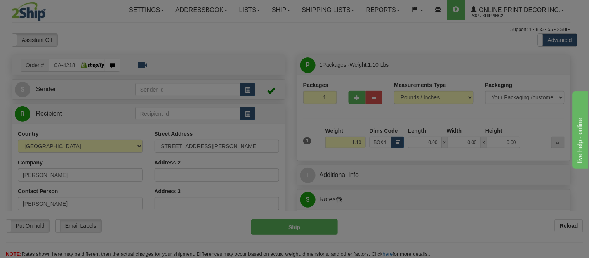
type input "50.00"
type input "37.00"
type input "3.00"
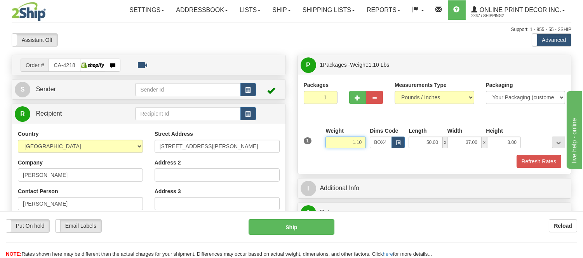
drag, startPoint x: 364, startPoint y: 142, endPoint x: 301, endPoint y: 143, distance: 63.3
click at [301, 143] on div "Packages 1 1 Measurements Type" at bounding box center [434, 124] width 273 height 99
type input "13.98"
click at [556, 158] on button "Refresh Rates" at bounding box center [538, 161] width 45 height 13
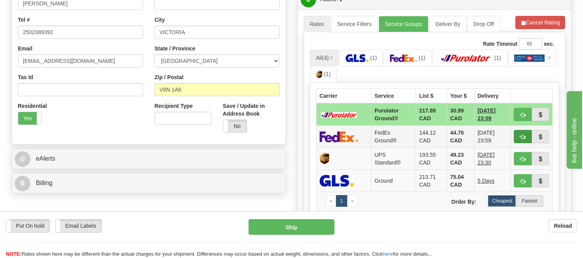
scroll to position [215, 0]
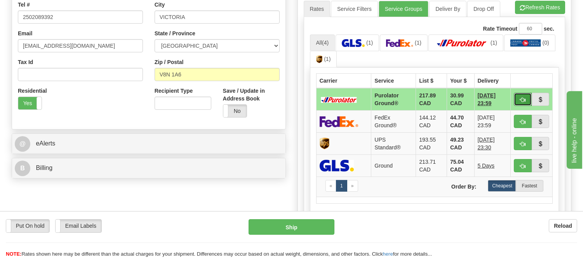
click at [525, 98] on button "button" at bounding box center [523, 99] width 18 height 13
type input "260"
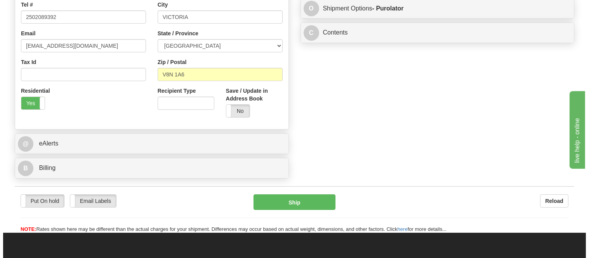
scroll to position [86, 0]
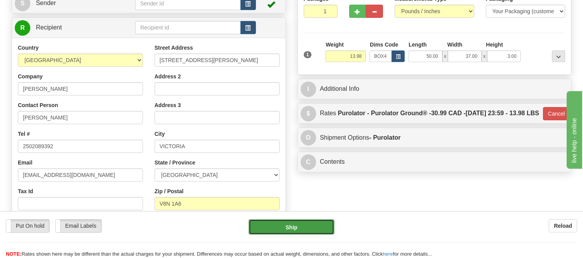
click at [308, 223] on button "Ship" at bounding box center [290, 227] width 85 height 16
